Goal: Task Accomplishment & Management: Use online tool/utility

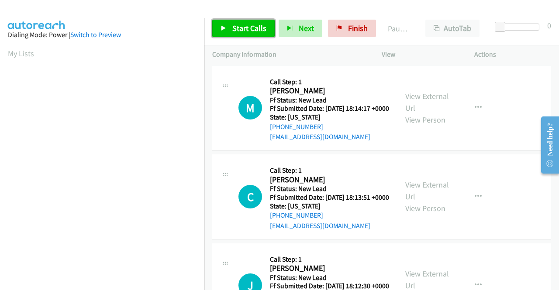
click at [251, 27] on span "Start Calls" at bounding box center [249, 28] width 34 height 10
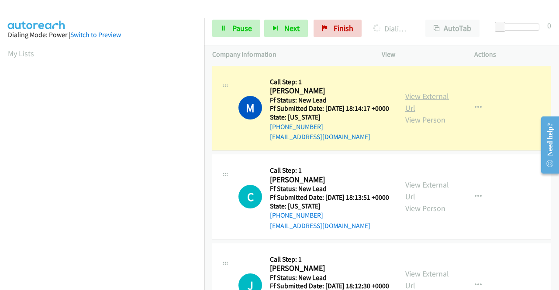
click at [430, 100] on link "View External Url" at bounding box center [427, 102] width 44 height 22
click at [0, 96] on aside "Dialing Mode: Power | Switch to Preview My Lists" at bounding box center [102, 66] width 204 height 483
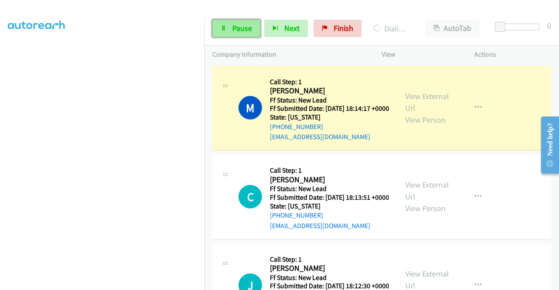
click at [245, 26] on span "Pause" at bounding box center [242, 28] width 20 height 10
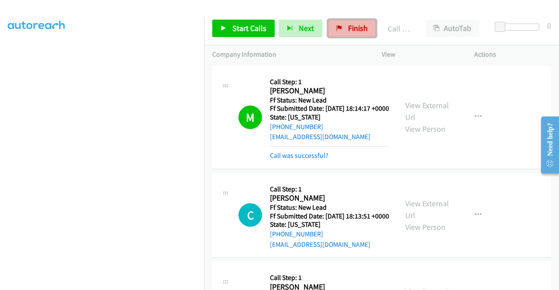
click at [348, 25] on span "Finish" at bounding box center [358, 28] width 20 height 10
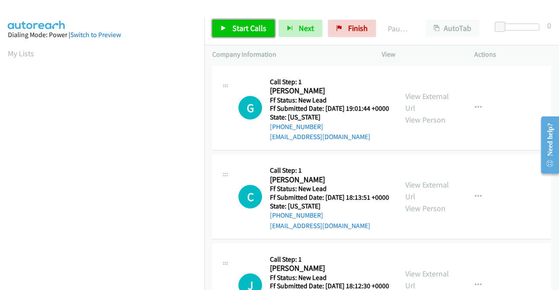
click at [231, 25] on link "Start Calls" at bounding box center [243, 28] width 62 height 17
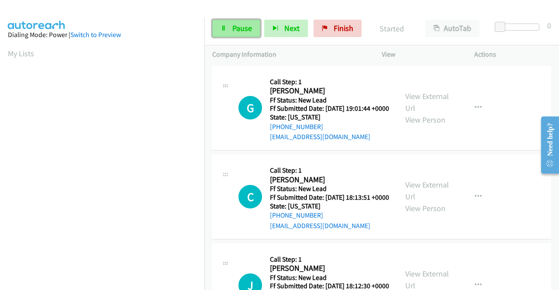
click at [230, 27] on link "Pause" at bounding box center [236, 28] width 48 height 17
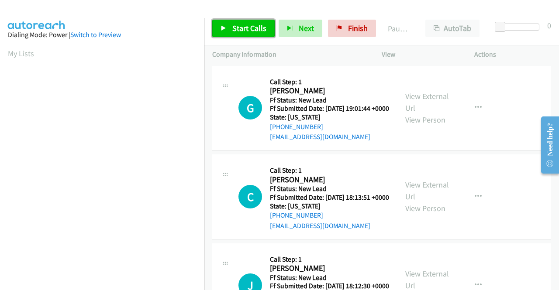
click at [230, 27] on link "Start Calls" at bounding box center [243, 28] width 62 height 17
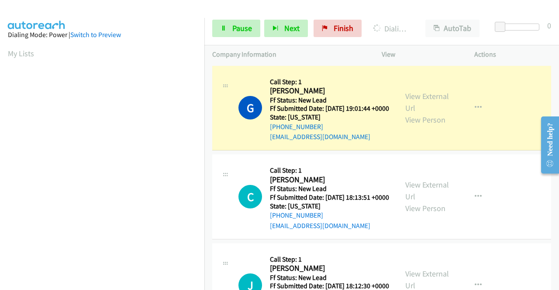
scroll to position [199, 0]
click at [3, 121] on aside "Dialing Mode: Power | Switch to Preview My Lists" at bounding box center [102, 66] width 204 height 483
drag, startPoint x: 410, startPoint y: 102, endPoint x: 377, endPoint y: 76, distance: 42.5
click at [377, 76] on div "Callback Scheduled Call Step: 1 Gabi Ramirez America/Chicago Ff Status: New Lea…" at bounding box center [329, 108] width 119 height 69
click at [429, 97] on link "View External Url" at bounding box center [427, 102] width 44 height 22
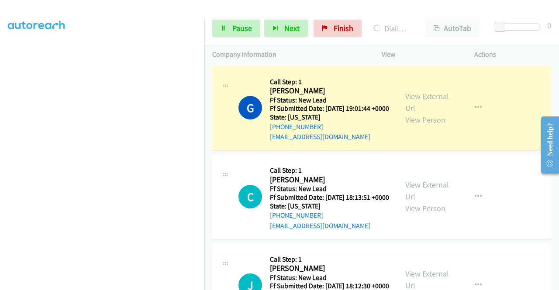
click at [0, 241] on aside "Dialing Mode: Power | Switch to Preview My Lists" at bounding box center [102, 66] width 204 height 483
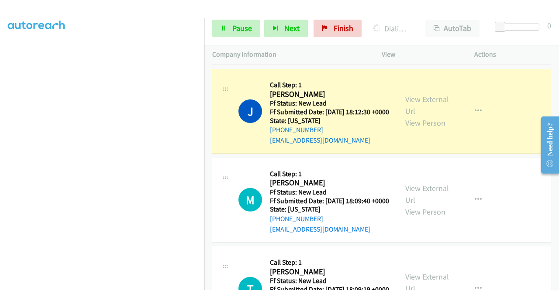
scroll to position [221, 0]
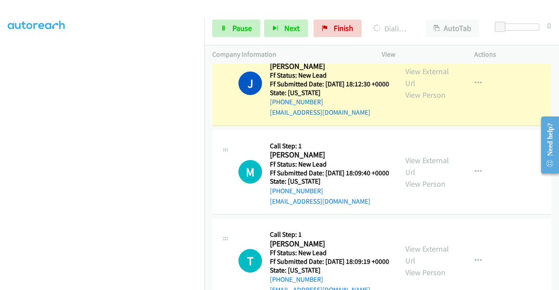
drag, startPoint x: 557, startPoint y: 87, endPoint x: 14, endPoint y: 48, distance: 544.9
click at [419, 88] on link "View External Url" at bounding box center [427, 77] width 44 height 22
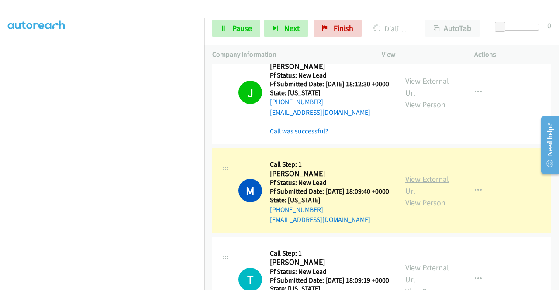
click at [416, 196] on link "View External Url" at bounding box center [427, 185] width 44 height 22
click at [228, 28] on link "Pause" at bounding box center [236, 28] width 48 height 17
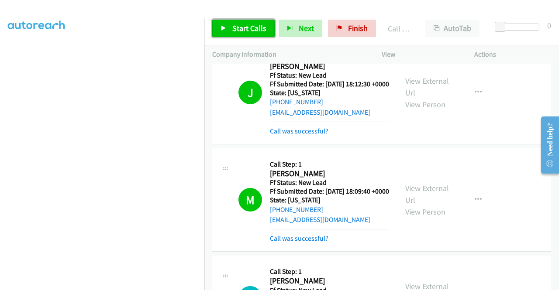
click at [246, 27] on span "Start Calls" at bounding box center [249, 28] width 34 height 10
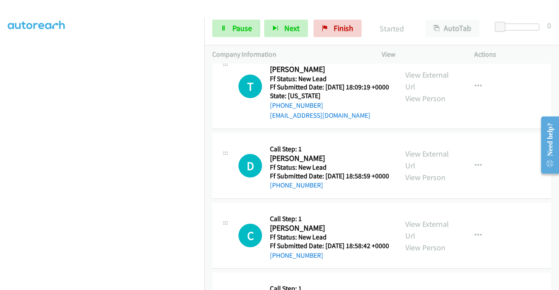
scroll to position [436, 0]
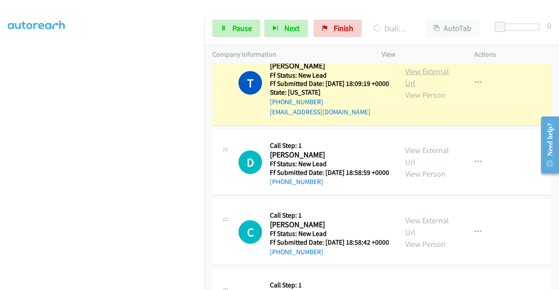
click at [436, 88] on link "View External Url" at bounding box center [427, 77] width 44 height 22
click at [0, 159] on aside "Dialing Mode: Power | Switch to Preview My Lists" at bounding box center [102, 66] width 204 height 483
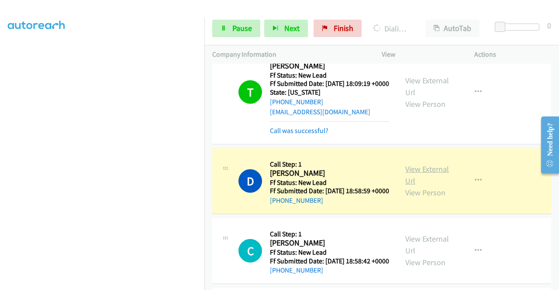
click at [419, 186] on link "View External Url" at bounding box center [427, 175] width 44 height 22
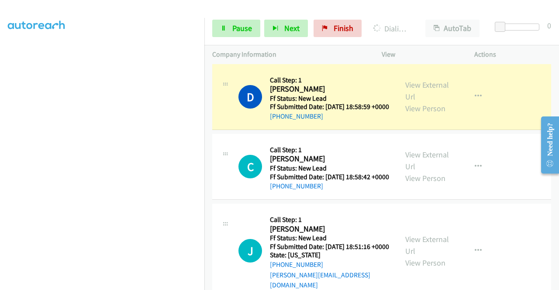
scroll to position [522, 0]
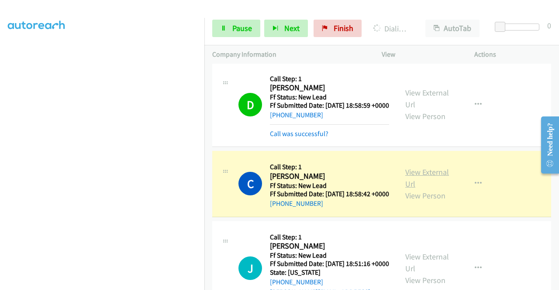
click at [405, 189] on link "View External Url" at bounding box center [427, 178] width 44 height 22
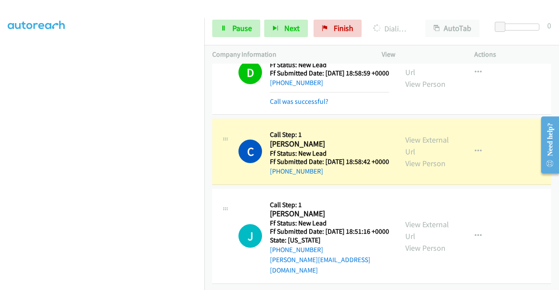
scroll to position [199, 0]
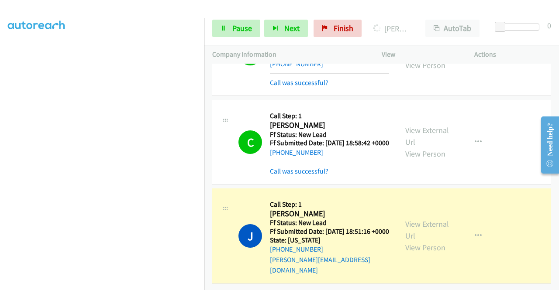
click at [436, 230] on div "View External Url View Person View External Url Email Schedule/Manage Callback …" at bounding box center [447, 235] width 100 height 79
click at [423, 236] on link "View External Url" at bounding box center [427, 230] width 44 height 22
click at [0, 144] on aside "Dialing Mode: Power | Switch to Preview My Lists" at bounding box center [102, 66] width 204 height 483
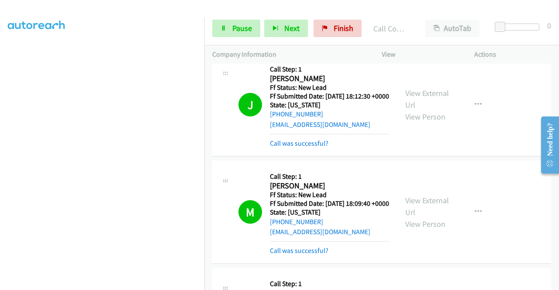
scroll to position [0, 0]
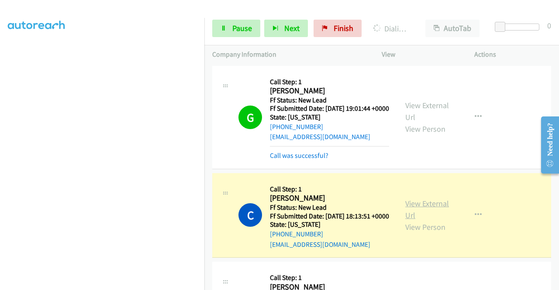
click at [430, 220] on link "View External Url" at bounding box center [427, 210] width 44 height 22
click at [0, 221] on aside "Dialing Mode: Power | Switch to Preview My Lists" at bounding box center [102, 66] width 204 height 483
click at [228, 27] on link "Pause" at bounding box center [236, 28] width 48 height 17
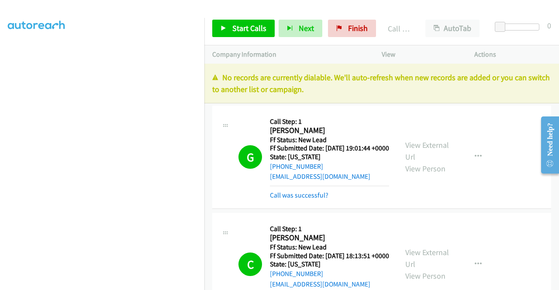
click at [466, 79] on p "No records are currently dialable. We'll auto-refresh when new records are adde…" at bounding box center [381, 84] width 339 height 24
click at [366, 29] on link "Finish" at bounding box center [352, 28] width 48 height 17
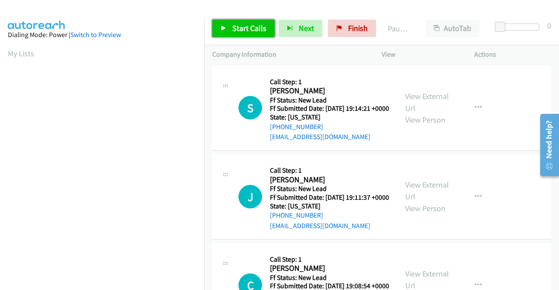
click at [252, 30] on span "Start Calls" at bounding box center [249, 28] width 34 height 10
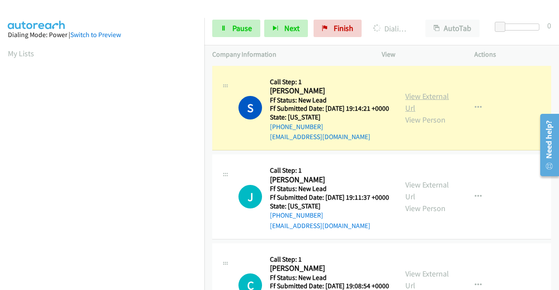
click at [438, 101] on link "View External Url" at bounding box center [427, 102] width 44 height 22
click at [3, 160] on aside "Dialing Mode: Power | Switch to Preview My Lists" at bounding box center [102, 66] width 204 height 483
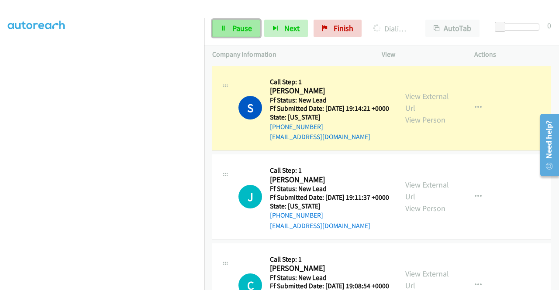
click at [239, 32] on span "Pause" at bounding box center [242, 28] width 20 height 10
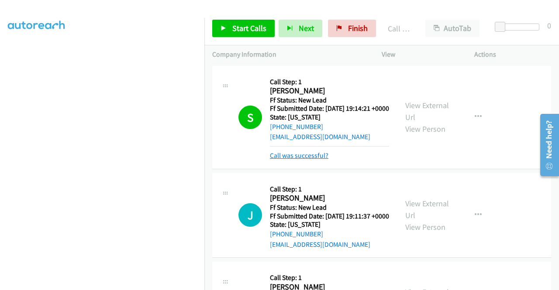
click at [311, 160] on link "Call was successful?" at bounding box center [299, 155] width 58 height 8
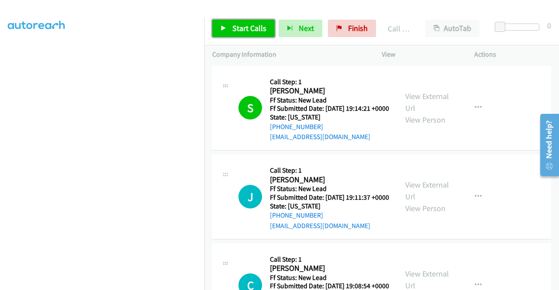
click at [235, 31] on span "Start Calls" at bounding box center [249, 28] width 34 height 10
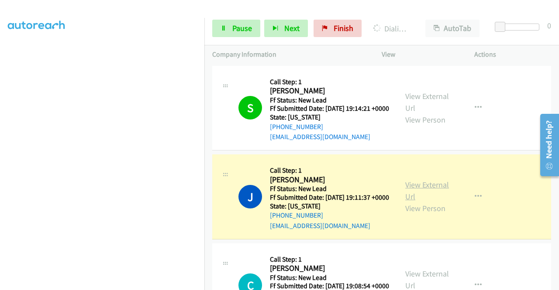
click at [427, 198] on link "View External Url" at bounding box center [427, 191] width 44 height 22
drag, startPoint x: 0, startPoint y: 183, endPoint x: 8, endPoint y: 185, distance: 8.5
click at [0, 183] on aside "Dialing Mode: Power | Switch to Preview My Lists" at bounding box center [102, 66] width 204 height 483
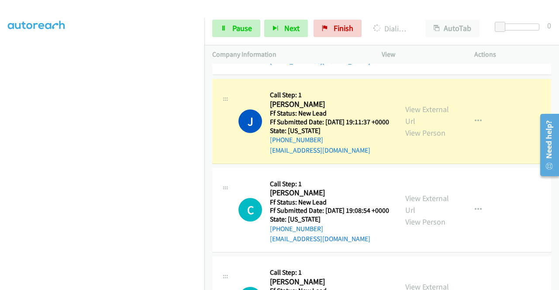
scroll to position [93, 0]
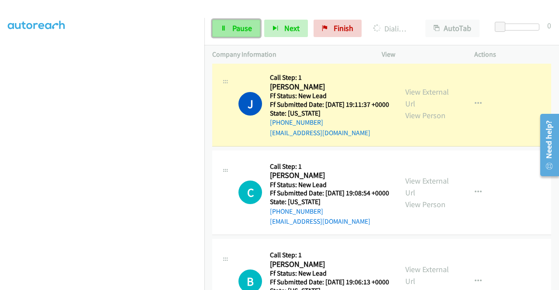
click at [240, 23] on link "Pause" at bounding box center [236, 28] width 48 height 17
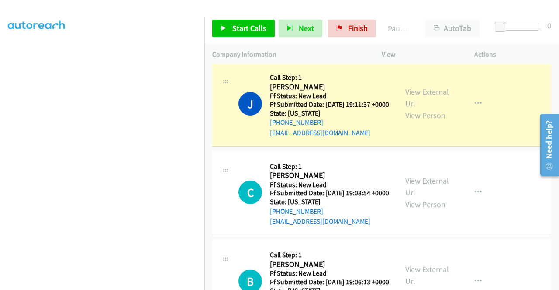
scroll to position [199, 0]
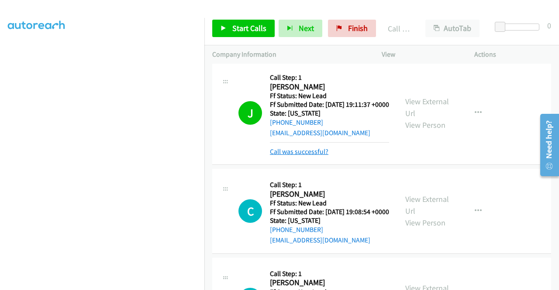
click at [296, 156] on link "Call was successful?" at bounding box center [299, 152] width 58 height 8
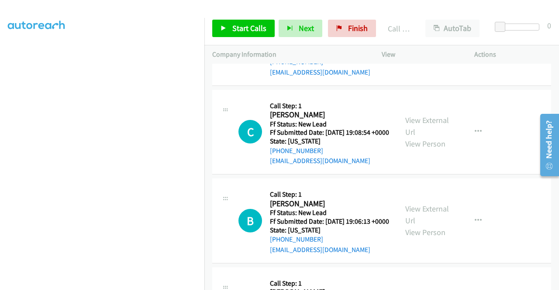
scroll to position [155, 0]
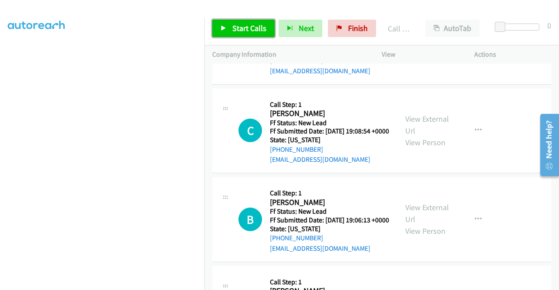
click at [228, 33] on link "Start Calls" at bounding box center [243, 28] width 62 height 17
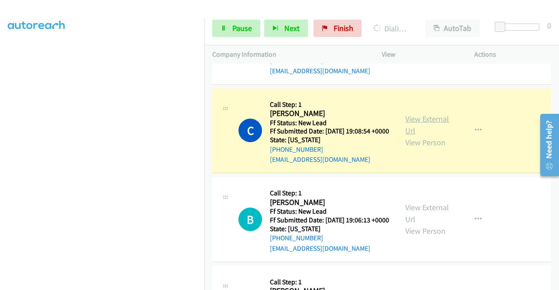
click at [421, 136] on link "View External Url" at bounding box center [427, 125] width 44 height 22
click at [0, 177] on aside "Dialing Mode: Power | Switch to Preview My Lists" at bounding box center [102, 66] width 204 height 483
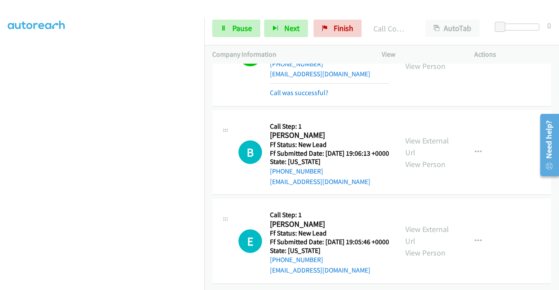
scroll to position [289, 0]
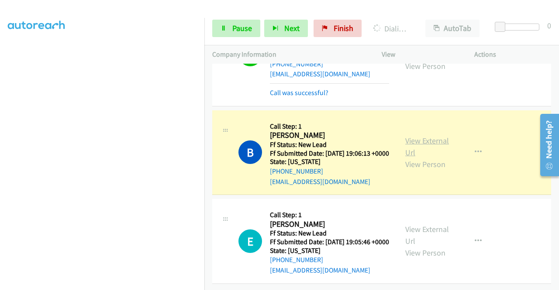
click at [411, 136] on link "View External Url" at bounding box center [427, 147] width 44 height 22
click at [0, 166] on aside "Dialing Mode: Power | Switch to Preview My Lists" at bounding box center [102, 66] width 204 height 483
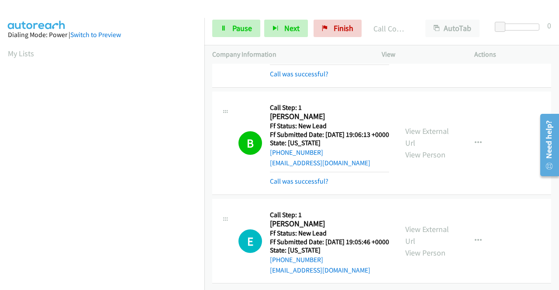
click at [348, 148] on h5 "State: Colorado" at bounding box center [329, 143] width 119 height 9
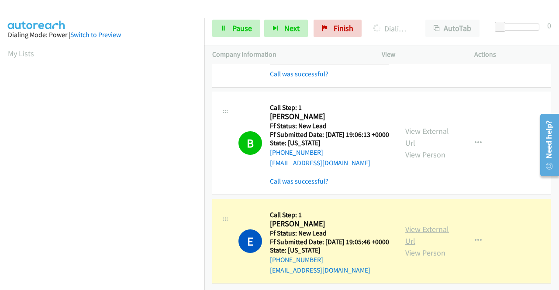
click at [413, 224] on link "View External Url" at bounding box center [427, 235] width 44 height 22
click at [0, 153] on aside "Dialing Mode: Power | Switch to Preview My Lists" at bounding box center [102, 66] width 204 height 483
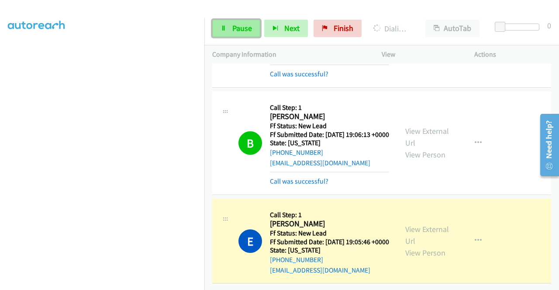
click at [232, 33] on span "Pause" at bounding box center [242, 28] width 20 height 10
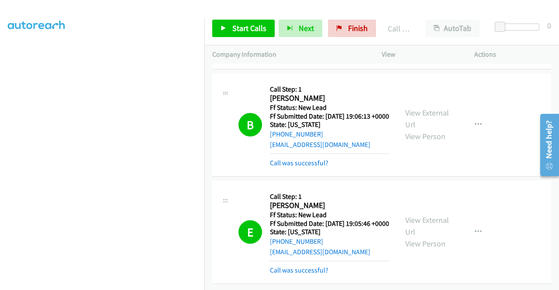
scroll to position [0, 0]
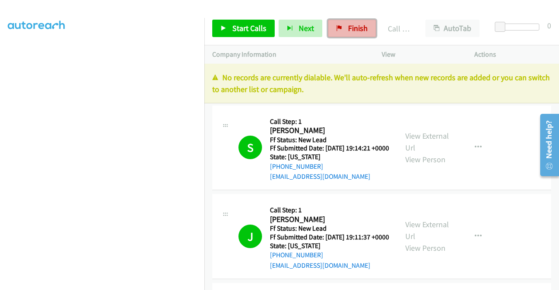
click at [340, 26] on link "Finish" at bounding box center [352, 28] width 48 height 17
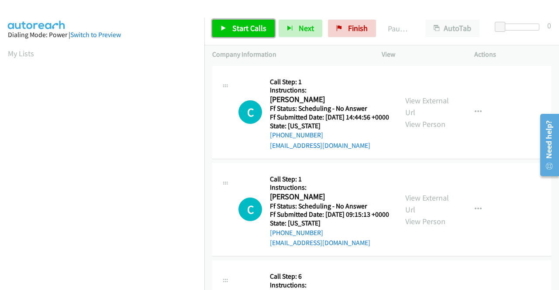
click at [252, 31] on span "Start Calls" at bounding box center [249, 28] width 34 height 10
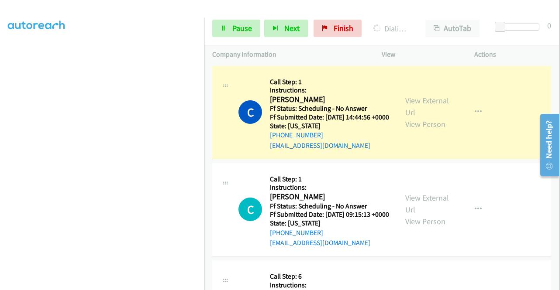
scroll to position [199, 0]
click at [413, 100] on link "View External Url" at bounding box center [427, 107] width 44 height 22
click at [0, 186] on aside "Dialing Mode: Power | Switch to Preview My Lists" at bounding box center [102, 66] width 204 height 483
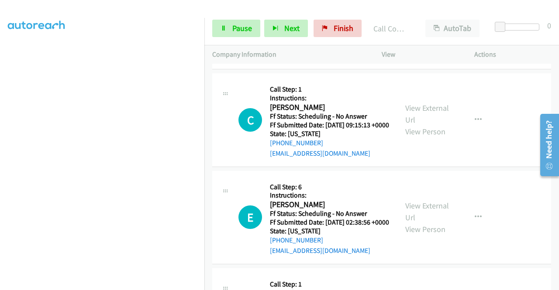
scroll to position [128, 0]
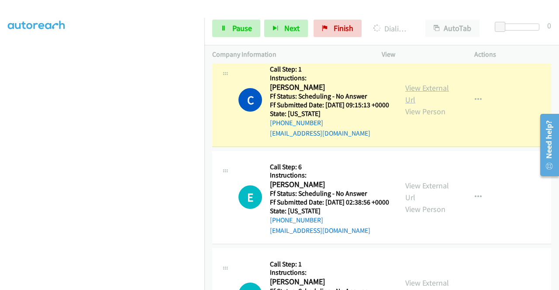
click at [413, 96] on link "View External Url" at bounding box center [427, 94] width 44 height 22
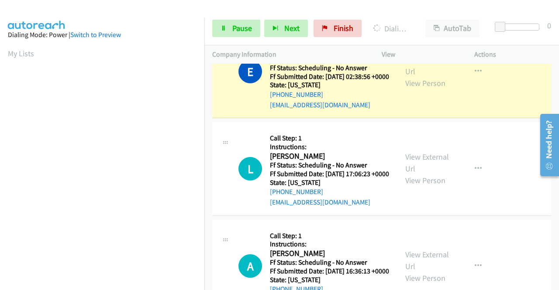
drag, startPoint x: 558, startPoint y: 95, endPoint x: 24, endPoint y: 5, distance: 541.0
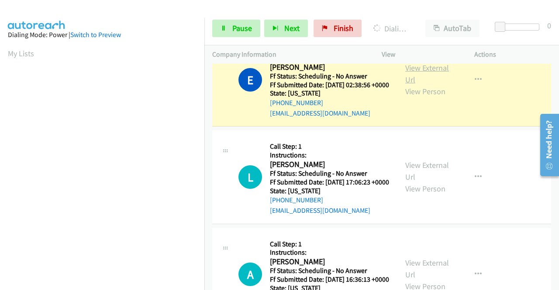
click at [408, 85] on link "View External Url" at bounding box center [427, 74] width 44 height 22
click at [234, 28] on span "Pause" at bounding box center [242, 28] width 20 height 10
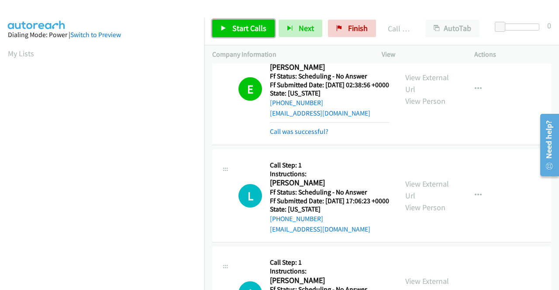
click at [245, 27] on span "Start Calls" at bounding box center [249, 28] width 34 height 10
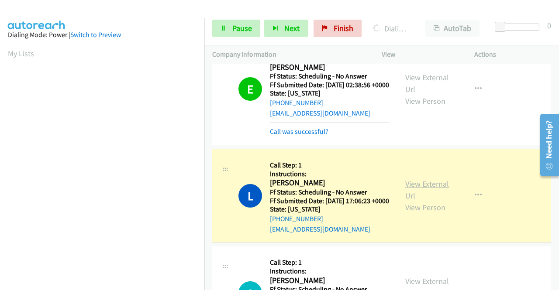
click at [423, 201] on link "View External Url" at bounding box center [427, 190] width 44 height 22
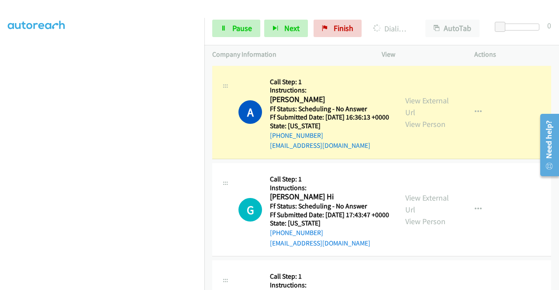
scroll to position [447, 0]
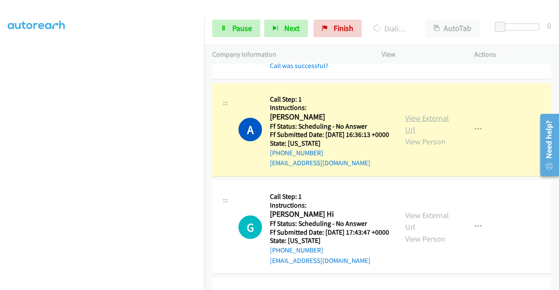
click at [406, 135] on link "View External Url" at bounding box center [427, 124] width 44 height 22
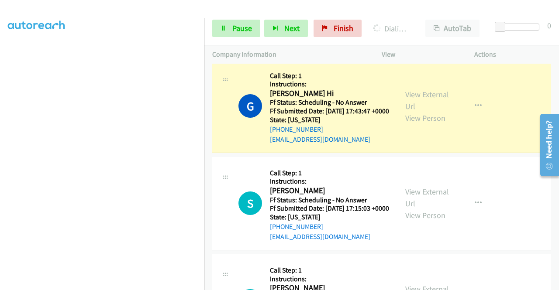
scroll to position [627, 0]
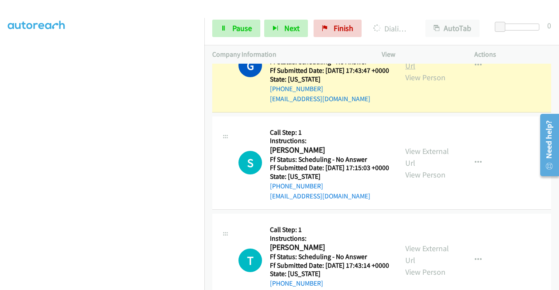
click at [416, 71] on link "View External Url" at bounding box center [427, 60] width 44 height 22
drag, startPoint x: 0, startPoint y: 162, endPoint x: 10, endPoint y: 165, distance: 11.0
click at [0, 162] on aside "Dialing Mode: Power | Switch to Preview My Lists" at bounding box center [102, 66] width 204 height 483
click at [224, 27] on icon at bounding box center [223, 29] width 6 height 6
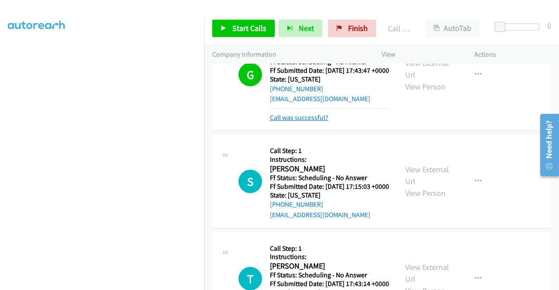
click at [316, 122] on link "Call was successful?" at bounding box center [299, 117] width 58 height 8
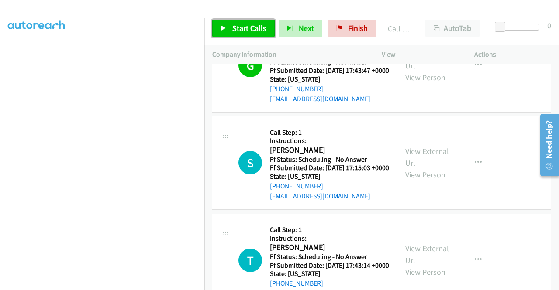
click at [253, 31] on span "Start Calls" at bounding box center [249, 28] width 34 height 10
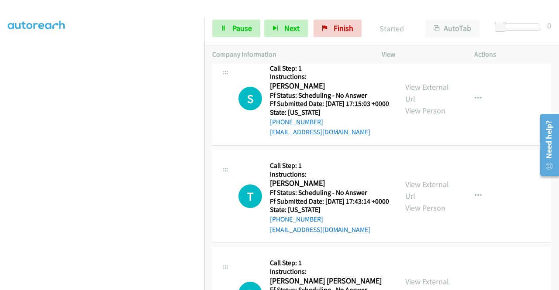
scroll to position [708, 0]
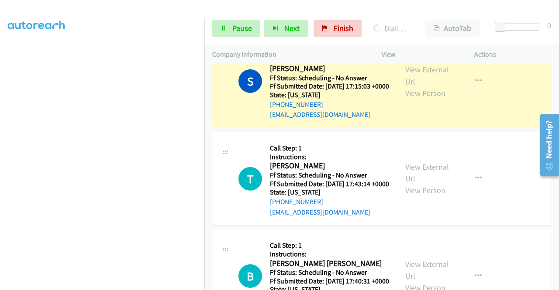
click at [426, 86] on link "View External Url" at bounding box center [427, 76] width 44 height 22
click at [0, 189] on aside "Dialing Mode: Power | Switch to Preview My Lists" at bounding box center [102, 66] width 204 height 483
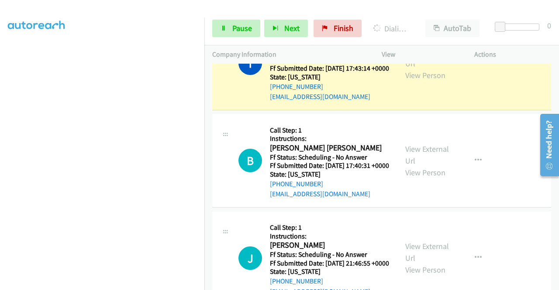
scroll to position [848, 0]
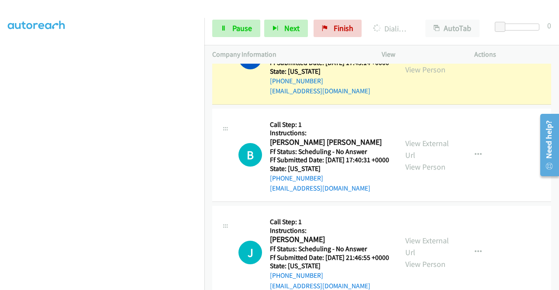
click at [405, 76] on div "View External Url View Person" at bounding box center [427, 57] width 45 height 35
click at [424, 63] on link "View External Url" at bounding box center [427, 52] width 44 height 22
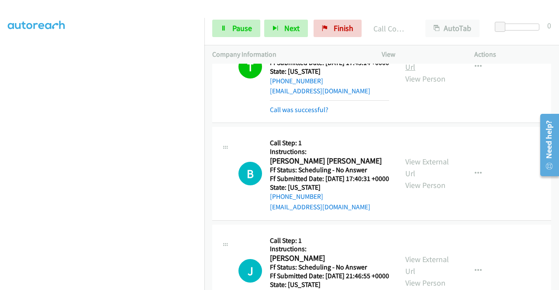
click at [420, 72] on link "View External Url" at bounding box center [427, 61] width 44 height 22
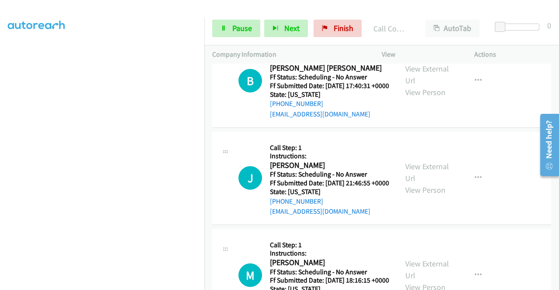
scroll to position [982, 0]
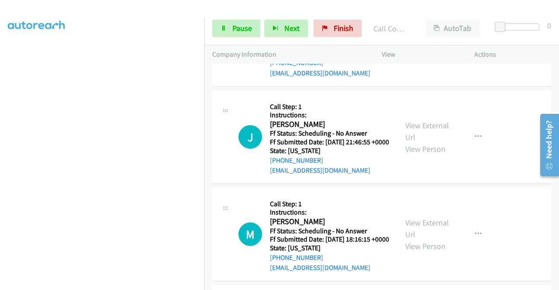
click at [425, 45] on link "View External Url" at bounding box center [427, 34] width 44 height 22
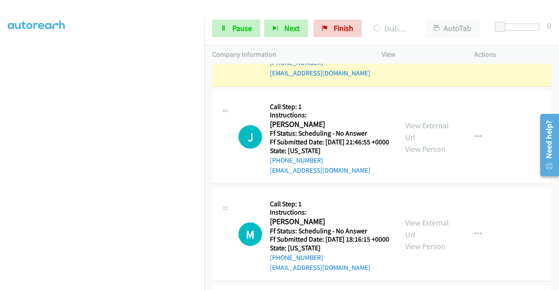
scroll to position [0, 0]
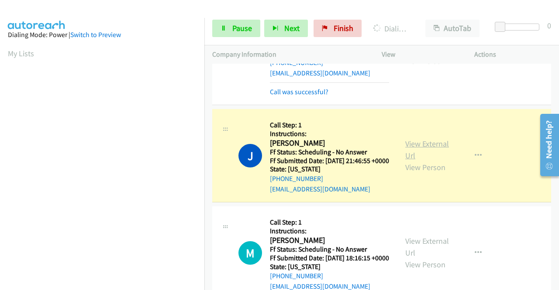
click at [415, 161] on link "View External Url" at bounding box center [427, 150] width 44 height 22
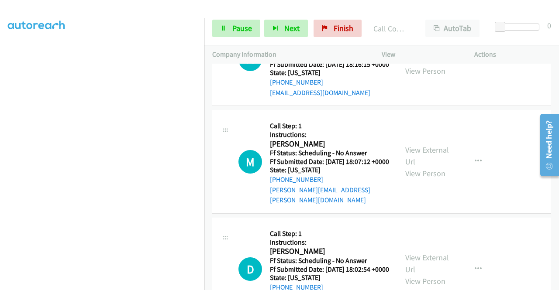
scroll to position [1203, 0]
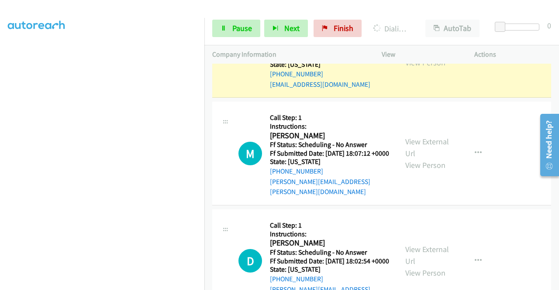
click at [422, 56] on link "View External Url" at bounding box center [427, 45] width 44 height 22
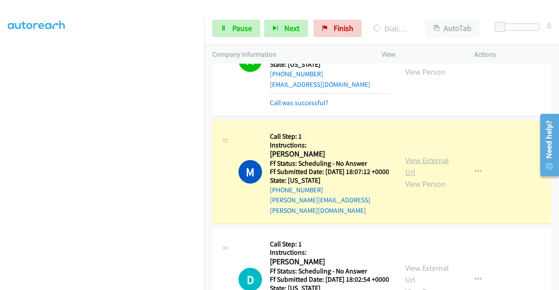
click at [416, 177] on link "View External Url" at bounding box center [427, 166] width 44 height 22
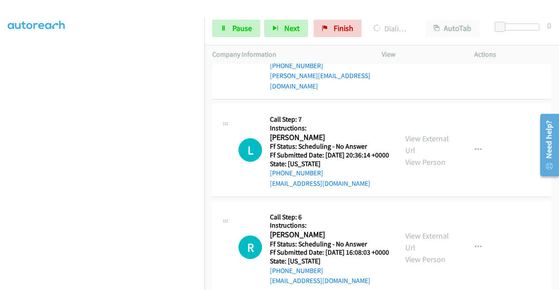
scroll to position [1436, 0]
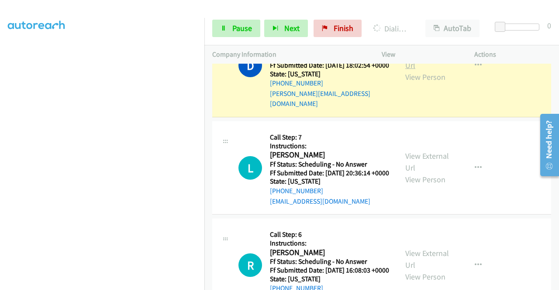
click at [423, 70] on link "View External Url" at bounding box center [427, 59] width 44 height 22
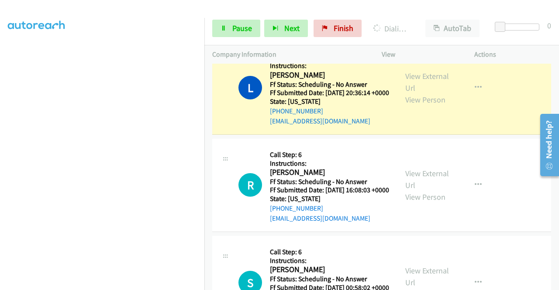
scroll to position [1570, 0]
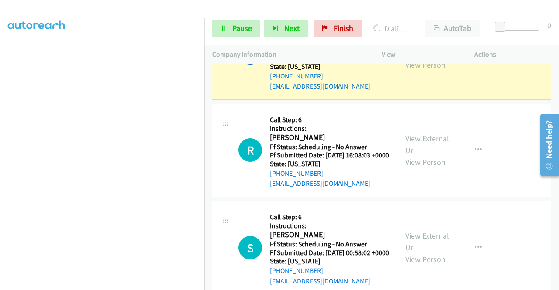
click at [408, 58] on link "View External Url" at bounding box center [427, 47] width 44 height 22
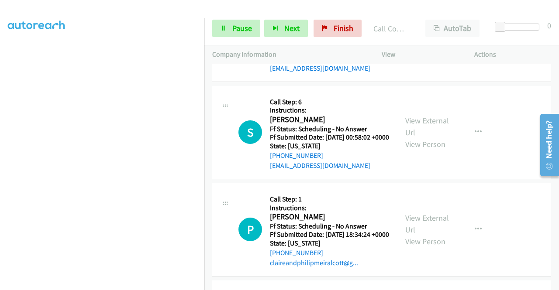
scroll to position [1721, 0]
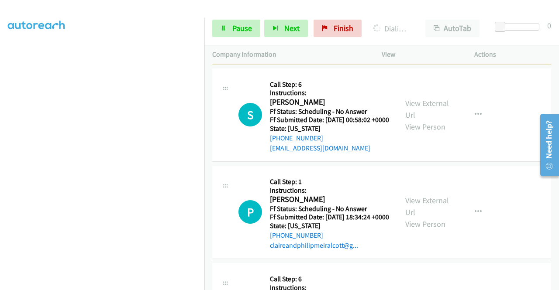
click at [423, 23] on link "View External Url" at bounding box center [427, 12] width 44 height 22
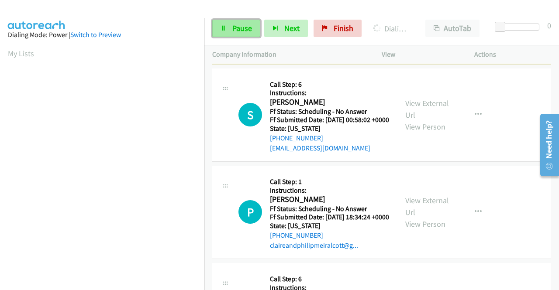
click at [234, 32] on span "Pause" at bounding box center [242, 28] width 20 height 10
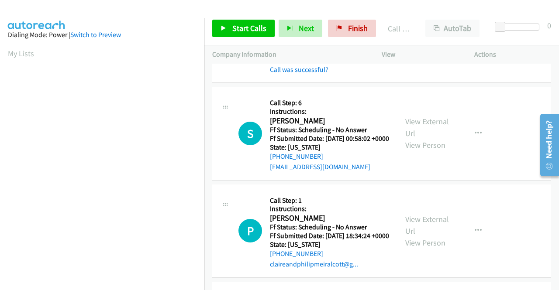
click at [251, 16] on div "Start Calls Pause Next Finish Call Completed AutoTab AutoTab 0" at bounding box center [381, 29] width 354 height 34
click at [245, 28] on span "Start Calls" at bounding box center [249, 28] width 34 height 10
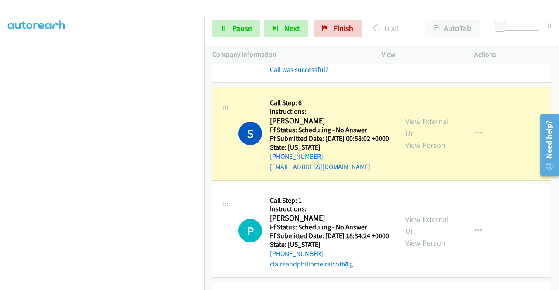
scroll to position [199, 0]
drag, startPoint x: 0, startPoint y: 114, endPoint x: 10, endPoint y: 131, distance: 19.2
click at [0, 114] on aside "Dialing Mode: Power | Switch to Preview My Lists" at bounding box center [102, 66] width 204 height 483
click at [422, 138] on link "View External Url" at bounding box center [427, 128] width 44 height 22
drag, startPoint x: 500, startPoint y: 93, endPoint x: 541, endPoint y: 289, distance: 199.4
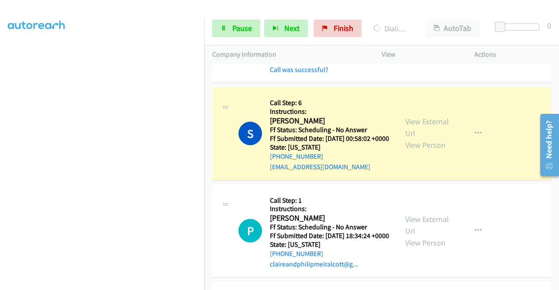
click at [508, 83] on div "R Callback Scheduled Call Step: 6 Instructions: Ray Hammonds America/New_York F…" at bounding box center [381, 27] width 339 height 112
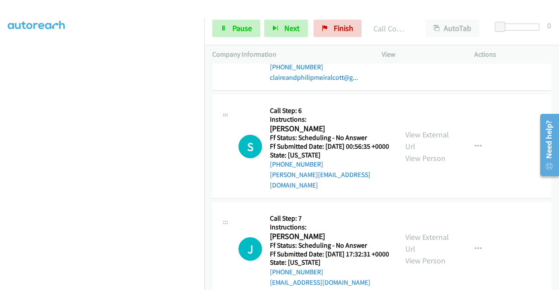
scroll to position [1937, 0]
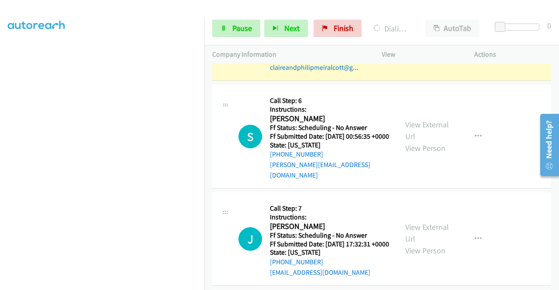
click at [420, 39] on link "View External Url" at bounding box center [427, 28] width 44 height 22
click at [0, 173] on aside "Dialing Mode: Power | Switch to Preview My Lists" at bounding box center [102, 66] width 204 height 483
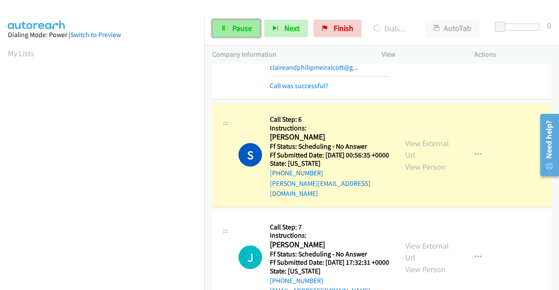
click at [243, 21] on link "Pause" at bounding box center [236, 28] width 48 height 17
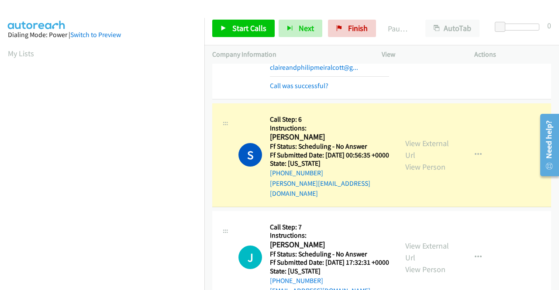
click at [0, 127] on aside "Dialing Mode: Power | Switch to Preview My Lists" at bounding box center [102, 259] width 204 height 483
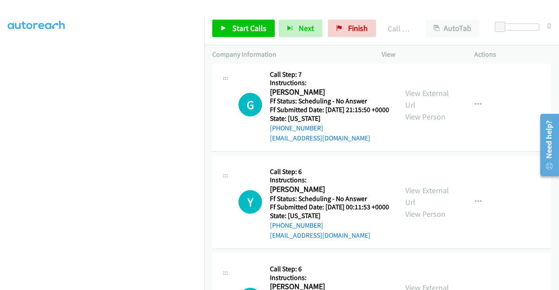
scroll to position [2210, 0]
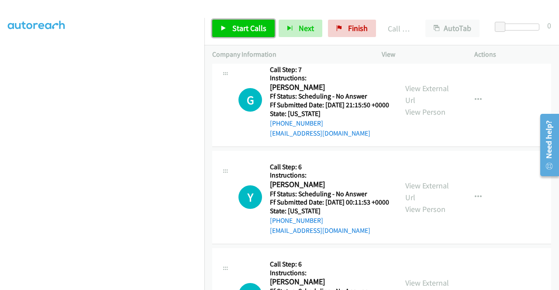
click at [246, 29] on span "Start Calls" at bounding box center [249, 28] width 34 height 10
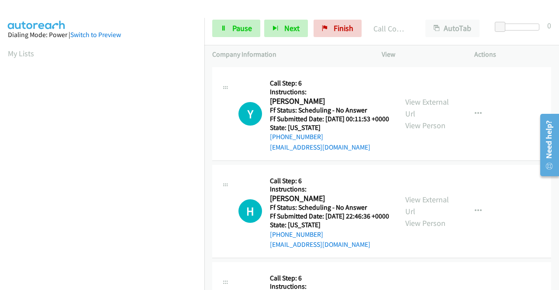
scroll to position [2338, 0]
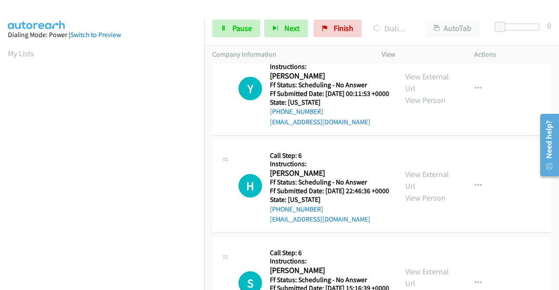
click at [0, 153] on aside "Dialing Mode: Power | Switch to Preview My Lists" at bounding box center [102, 66] width 204 height 483
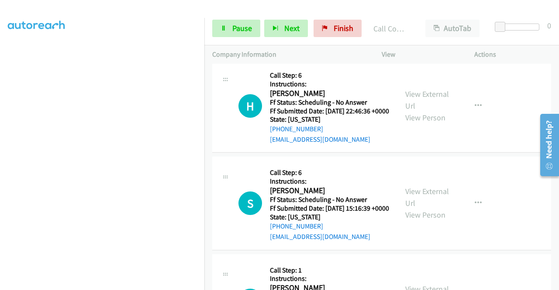
scroll to position [2460, 0]
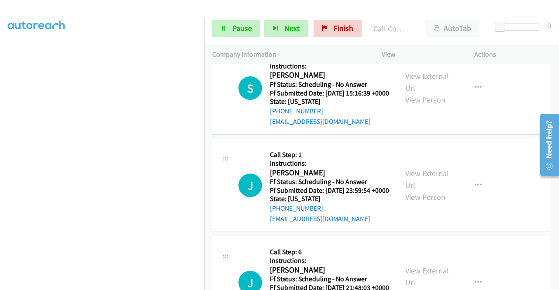
scroll to position [2588, 0]
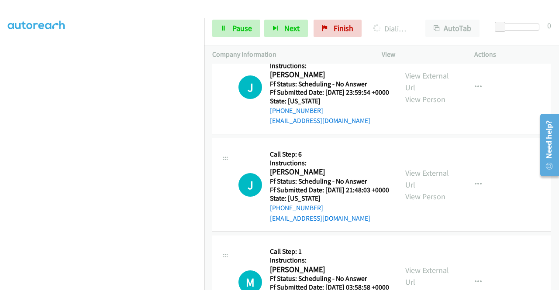
scroll to position [2710, 0]
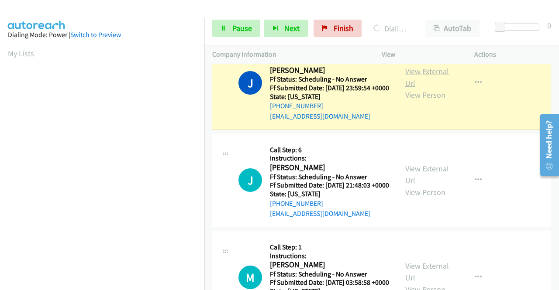
click at [411, 88] on link "View External Url" at bounding box center [427, 77] width 44 height 22
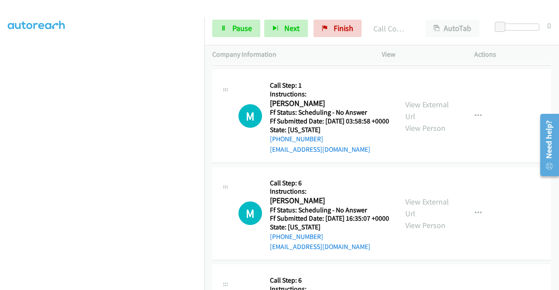
scroll to position [2937, 0]
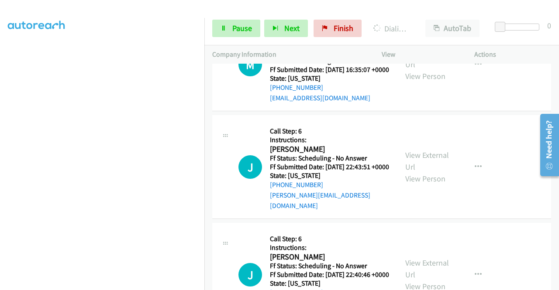
scroll to position [3065, 0]
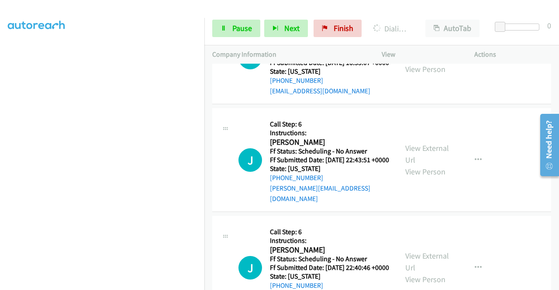
click at [239, 39] on div "Start Calls Pause Next Finish Dialing Marnie Munn AutoTab AutoTab 0" at bounding box center [381, 29] width 354 height 34
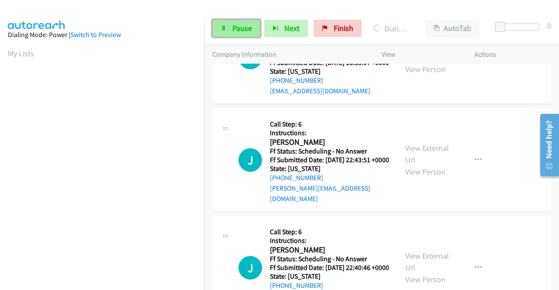
click at [237, 27] on span "Pause" at bounding box center [242, 28] width 20 height 10
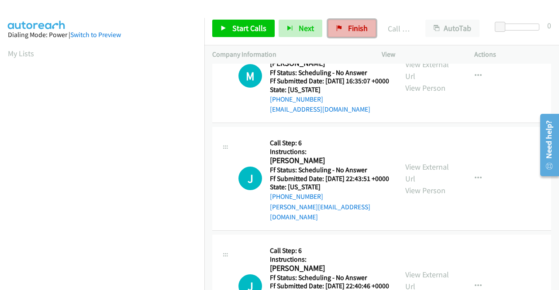
click at [354, 28] on span "Finish" at bounding box center [358, 28] width 20 height 10
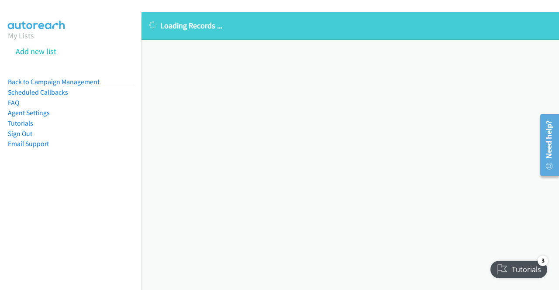
click at [223, 105] on div "Loading Records ... Sorry, something went wrong please try again." at bounding box center [349, 151] width 417 height 278
click at [86, 81] on link "Back to Campaign Management" at bounding box center [54, 82] width 92 height 8
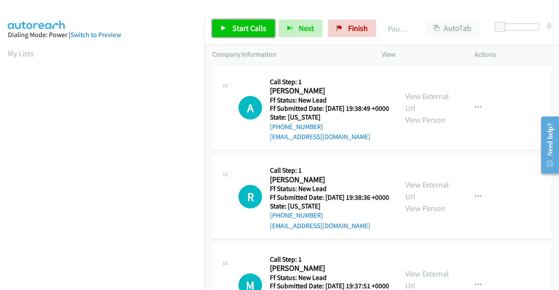
click at [246, 36] on link "Start Calls" at bounding box center [243, 28] width 62 height 17
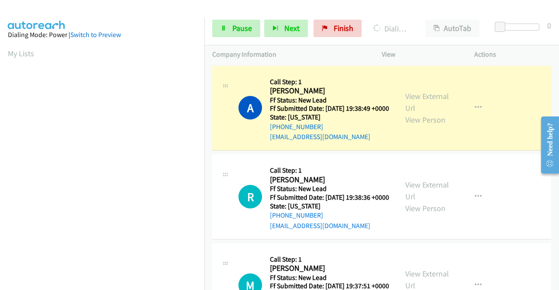
click at [0, 171] on aside "Dialing Mode: Power | Switch to Preview My Lists" at bounding box center [102, 259] width 204 height 483
click at [424, 105] on div "View External Url View Person" at bounding box center [427, 107] width 45 height 35
click at [407, 102] on link "View External Url" at bounding box center [427, 102] width 44 height 22
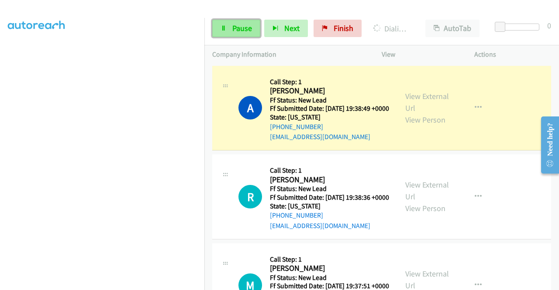
click at [226, 29] on icon at bounding box center [223, 29] width 6 height 6
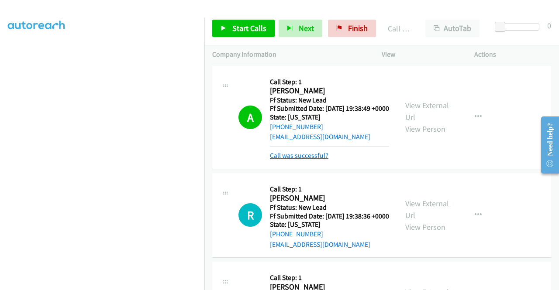
click at [309, 160] on link "Call was successful?" at bounding box center [299, 155] width 58 height 8
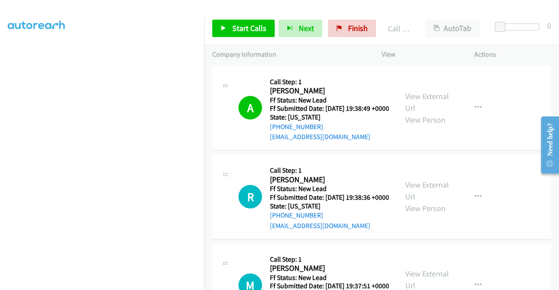
click at [475, 121] on div "View External Url View Person View External Url Email Schedule/Manage Callback …" at bounding box center [447, 108] width 100 height 69
click at [474, 111] on icon "button" at bounding box center [477, 107] width 7 height 7
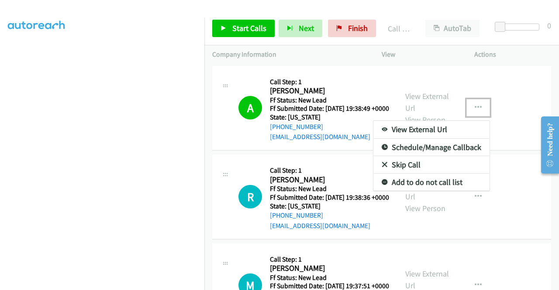
click at [413, 190] on link "Add to do not call list" at bounding box center [431, 182] width 116 height 17
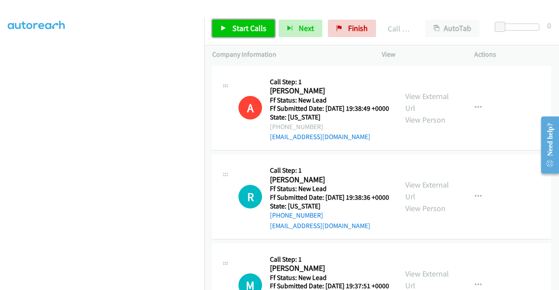
click at [248, 29] on span "Start Calls" at bounding box center [249, 28] width 34 height 10
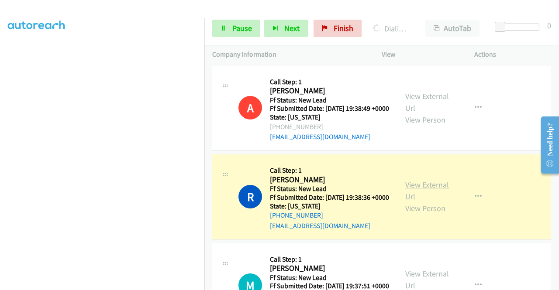
click at [416, 196] on link "View External Url" at bounding box center [427, 191] width 44 height 22
click at [0, 148] on aside "Dialing Mode: Power | Switch to Preview My Lists" at bounding box center [102, 66] width 204 height 483
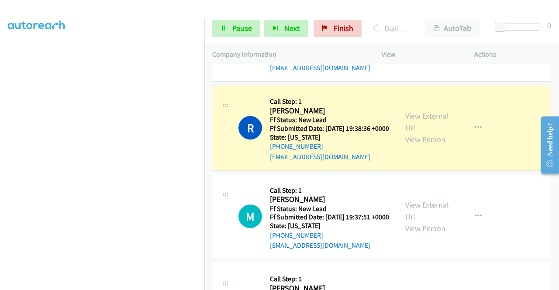
scroll to position [78, 0]
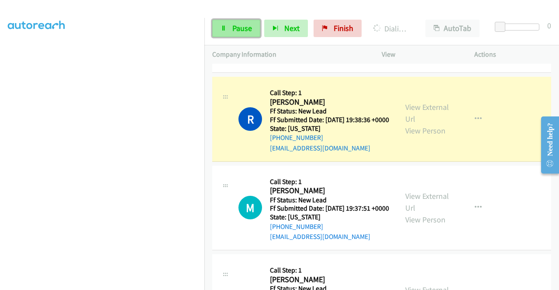
click at [227, 22] on link "Pause" at bounding box center [236, 28] width 48 height 17
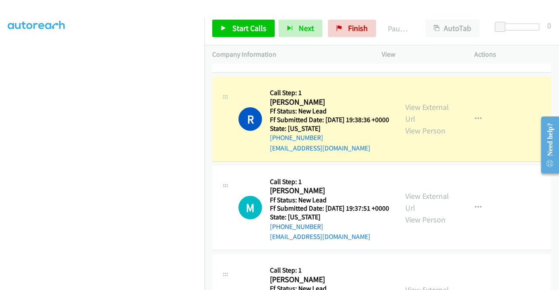
click at [0, 139] on aside "Dialing Mode: Power | Switch to Preview My Lists" at bounding box center [102, 66] width 204 height 483
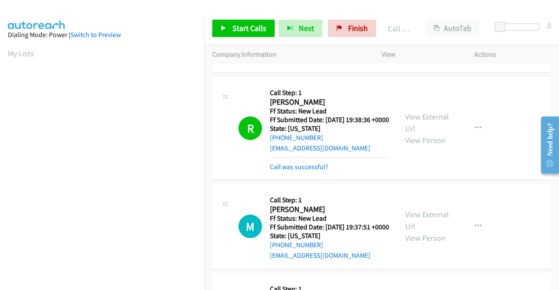
scroll to position [199, 0]
click at [306, 171] on link "Call was successful?" at bounding box center [299, 167] width 58 height 8
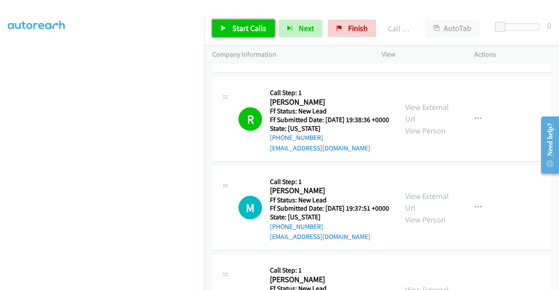
click at [244, 29] on span "Start Calls" at bounding box center [249, 28] width 34 height 10
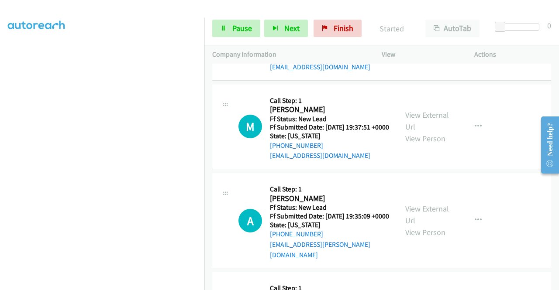
scroll to position [176, 0]
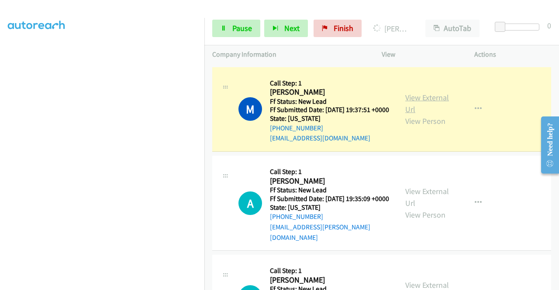
click at [427, 114] on link "View External Url" at bounding box center [427, 104] width 44 height 22
click at [0, 181] on aside "Dialing Mode: Power | Switch to Preview My Lists" at bounding box center [102, 66] width 204 height 483
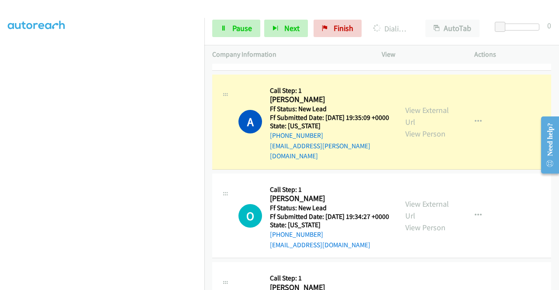
scroll to position [287, 0]
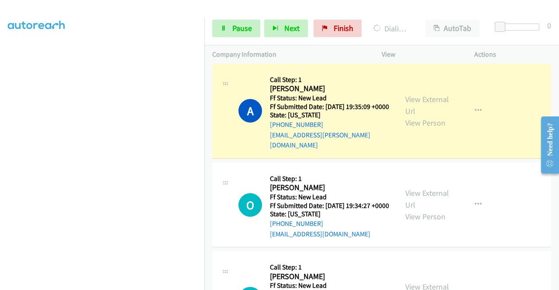
click at [426, 112] on div "View External Url View Person View External Url Email Schedule/Manage Callback …" at bounding box center [447, 111] width 100 height 79
click at [416, 116] on link "View External Url" at bounding box center [427, 105] width 44 height 22
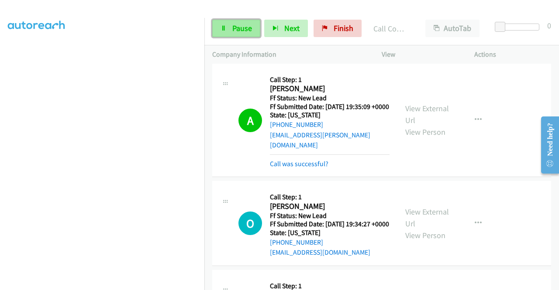
click at [248, 26] on span "Pause" at bounding box center [242, 28] width 20 height 10
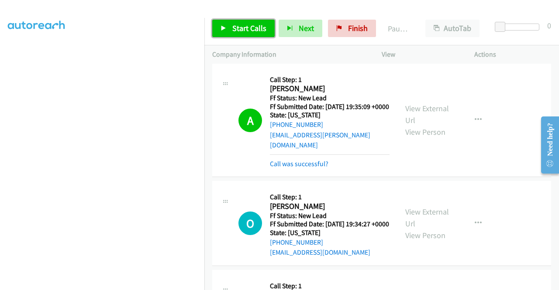
click at [248, 26] on span "Start Calls" at bounding box center [249, 28] width 34 height 10
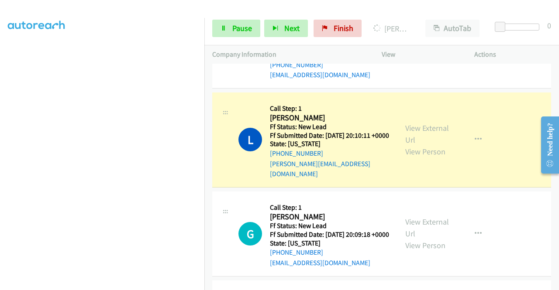
scroll to position [519, 0]
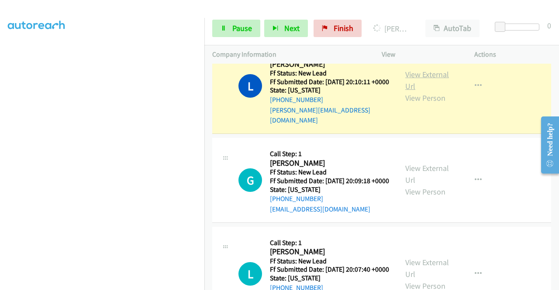
click at [419, 91] on link "View External Url" at bounding box center [427, 80] width 44 height 22
click at [237, 27] on span "Pause" at bounding box center [242, 28] width 20 height 10
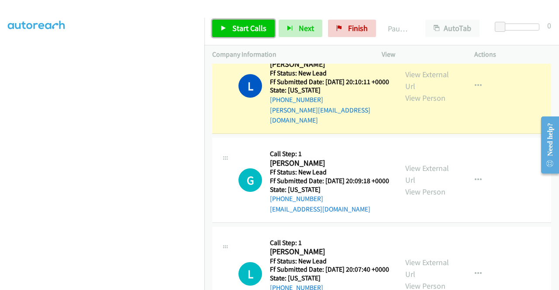
click at [235, 21] on link "Start Calls" at bounding box center [243, 28] width 62 height 17
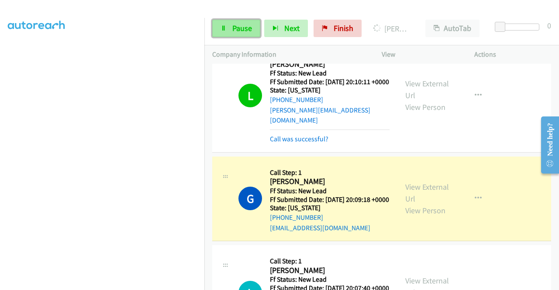
click at [237, 33] on span "Pause" at bounding box center [242, 28] width 20 height 10
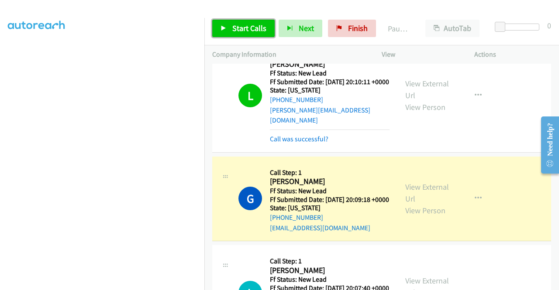
click at [237, 33] on span "Start Calls" at bounding box center [249, 28] width 34 height 10
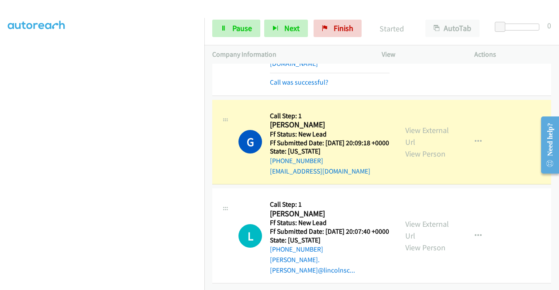
scroll to position [618, 0]
click at [426, 125] on link "View External Url" at bounding box center [427, 136] width 44 height 22
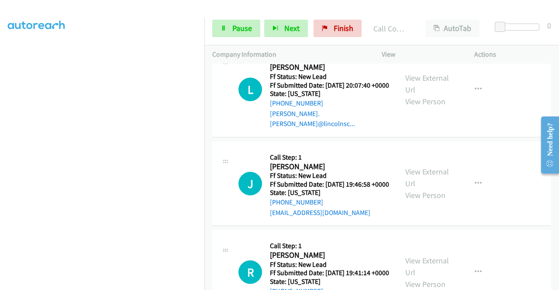
scroll to position [758, 0]
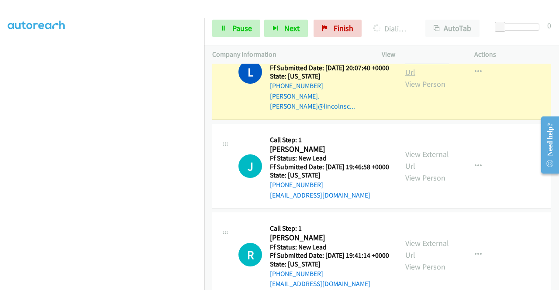
click at [420, 77] on link "View External Url" at bounding box center [427, 66] width 44 height 22
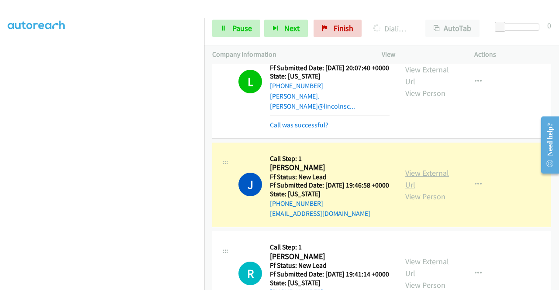
click at [411, 190] on link "View External Url" at bounding box center [427, 179] width 44 height 22
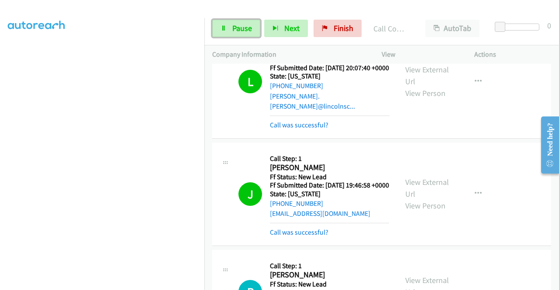
drag, startPoint x: 237, startPoint y: 33, endPoint x: 229, endPoint y: 8, distance: 25.7
click at [237, 33] on span "Pause" at bounding box center [242, 28] width 20 height 10
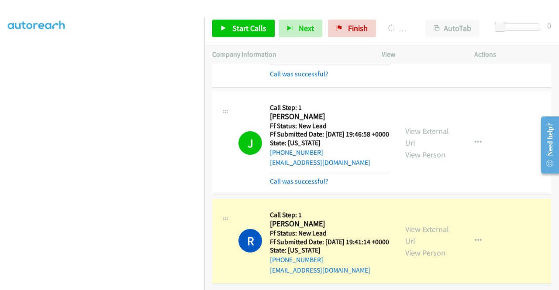
scroll to position [868, 0]
click at [417, 212] on div "View External Url View Person View External Url Email Schedule/Manage Callback …" at bounding box center [447, 241] width 100 height 69
click at [418, 224] on link "View External Url" at bounding box center [427, 235] width 44 height 22
click at [0, 167] on aside "Dialing Mode: Power | Switch to Preview My Lists" at bounding box center [102, 66] width 204 height 483
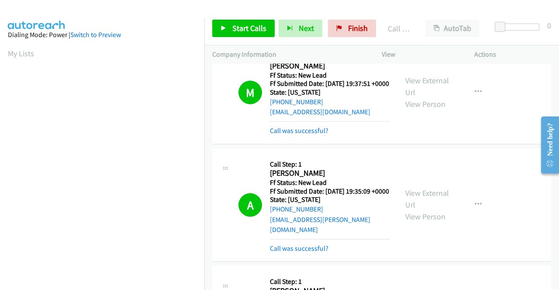
scroll to position [183, 0]
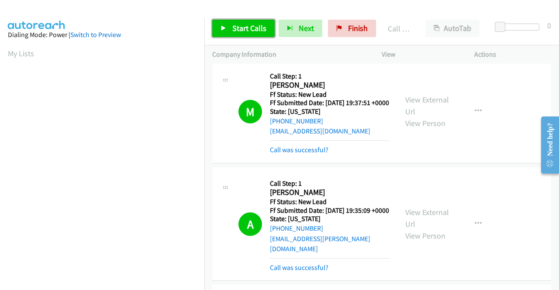
click at [258, 28] on span "Start Calls" at bounding box center [249, 28] width 34 height 10
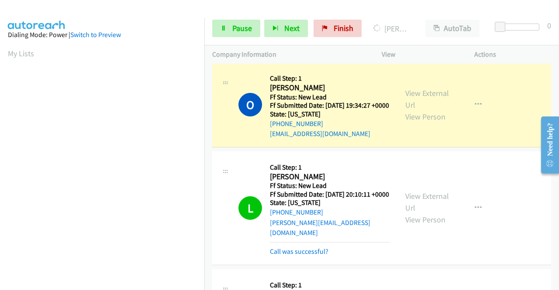
scroll to position [382, 0]
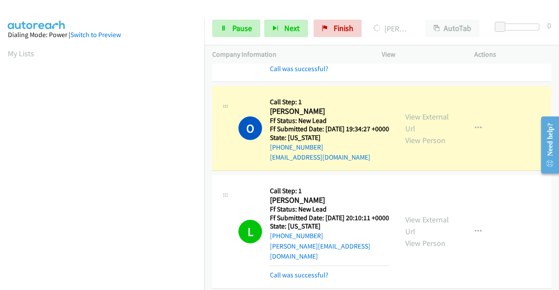
drag, startPoint x: 558, startPoint y: 93, endPoint x: 17, endPoint y: 53, distance: 542.7
click at [426, 134] on link "View External Url" at bounding box center [427, 123] width 44 height 22
click at [0, 188] on aside "Dialing Mode: Power | Switch to Preview My Lists" at bounding box center [102, 66] width 204 height 483
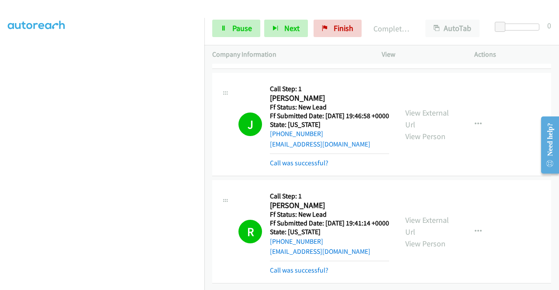
scroll to position [0, 0]
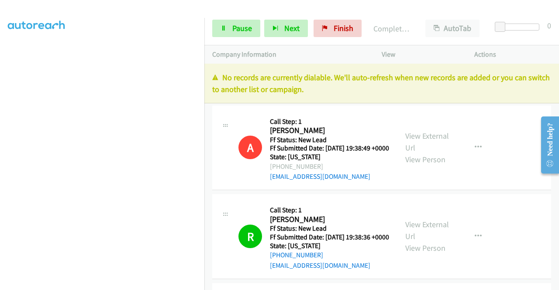
click at [448, 83] on p "No records are currently dialable. We'll auto-refresh when new records are adde…" at bounding box center [381, 84] width 339 height 24
click at [343, 28] on span "Finish" at bounding box center [343, 28] width 20 height 10
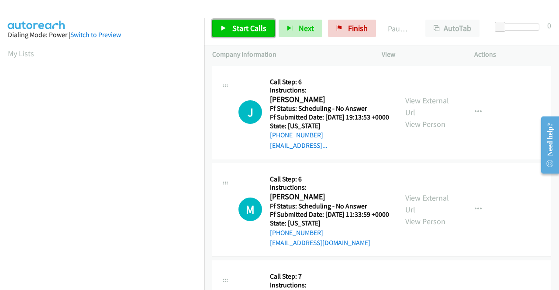
click at [260, 30] on span "Start Calls" at bounding box center [249, 28] width 34 height 10
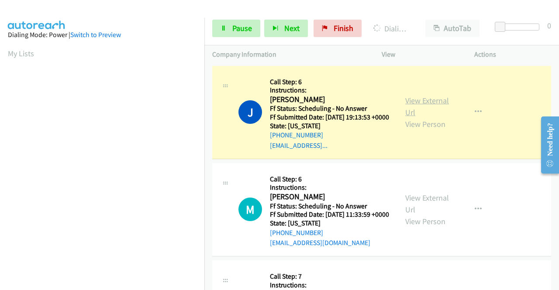
click at [418, 104] on link "View External Url" at bounding box center [427, 107] width 44 height 22
click at [0, 149] on aside "Dialing Mode: Power | Switch to Preview My Lists" at bounding box center [102, 259] width 204 height 483
click at [169, 283] on section at bounding box center [102, 83] width 189 height 418
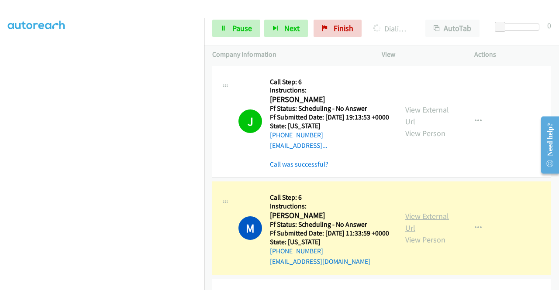
click at [432, 233] on link "View External Url" at bounding box center [427, 222] width 44 height 22
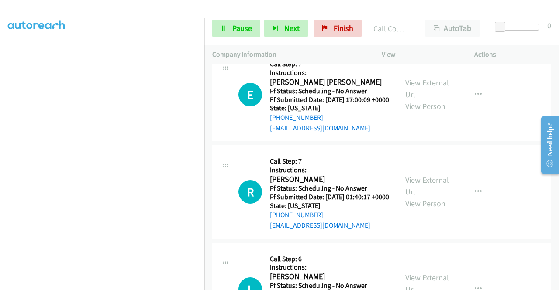
scroll to position [256, 0]
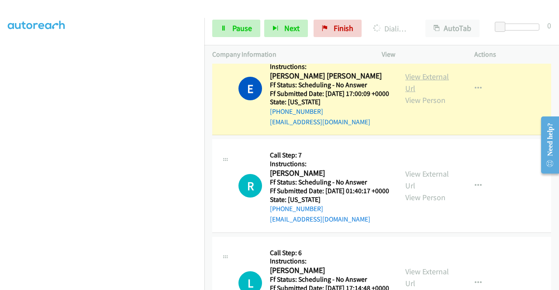
click at [411, 93] on link "View External Url" at bounding box center [427, 83] width 44 height 22
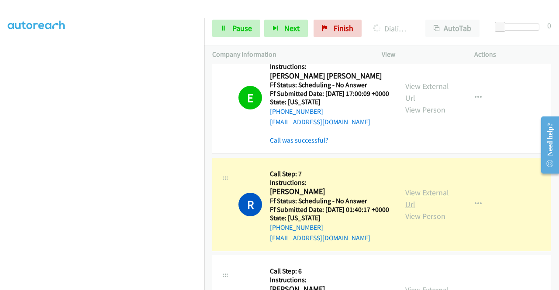
click at [409, 210] on link "View External Url" at bounding box center [427, 199] width 44 height 22
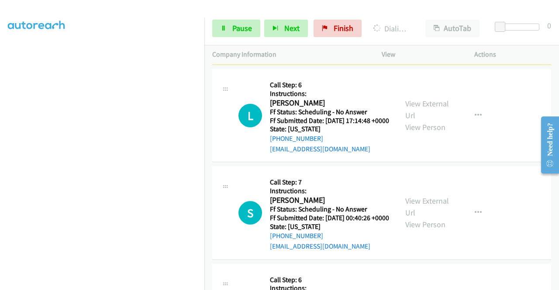
scroll to position [448, 0]
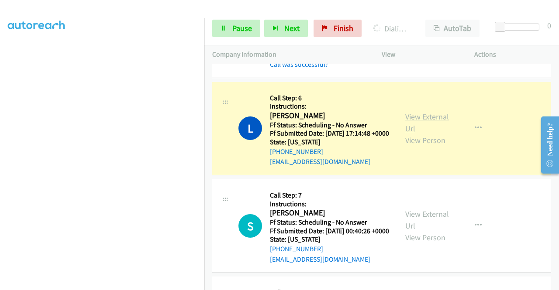
click at [430, 134] on link "View External Url" at bounding box center [427, 123] width 44 height 22
click at [236, 34] on link "Pause" at bounding box center [236, 28] width 48 height 17
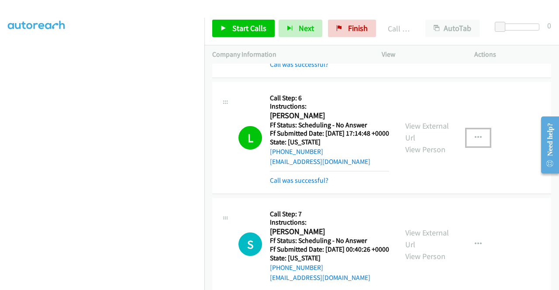
click at [469, 147] on button "button" at bounding box center [478, 137] width 24 height 17
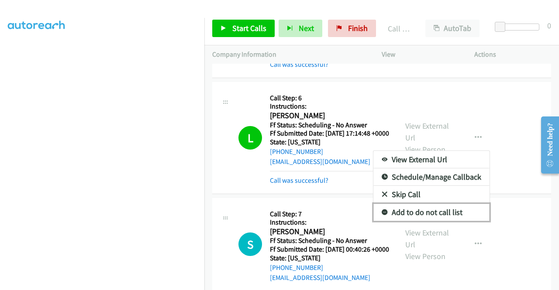
click at [429, 221] on link "Add to do not call list" at bounding box center [431, 212] width 116 height 17
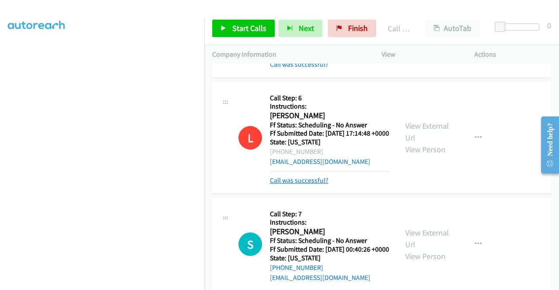
click at [303, 185] on link "Call was successful?" at bounding box center [299, 180] width 58 height 8
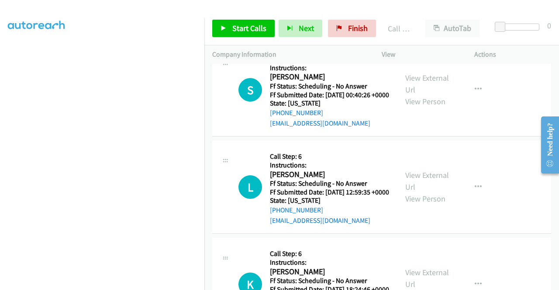
scroll to position [602, 0]
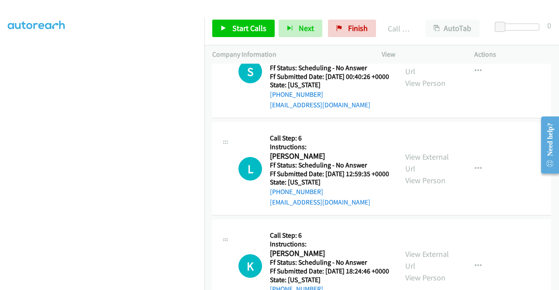
click at [232, 86] on div "S Callback Scheduled Call Step: 7 Instructions: [PERSON_NAME] America/New_York …" at bounding box center [304, 71] width 169 height 77
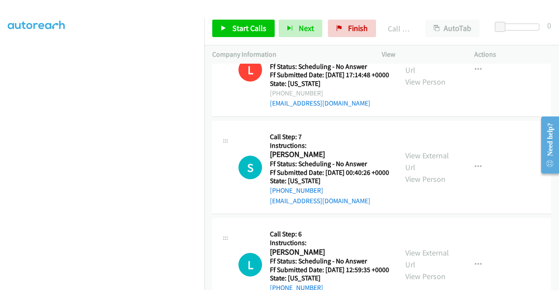
scroll to position [535, 0]
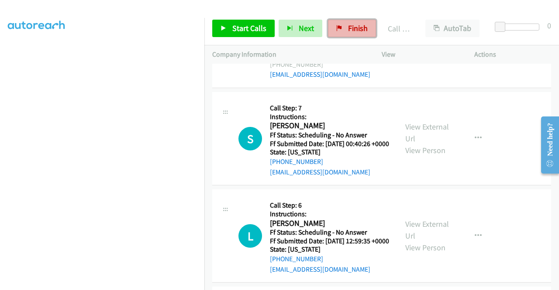
click at [348, 30] on span "Finish" at bounding box center [358, 28] width 20 height 10
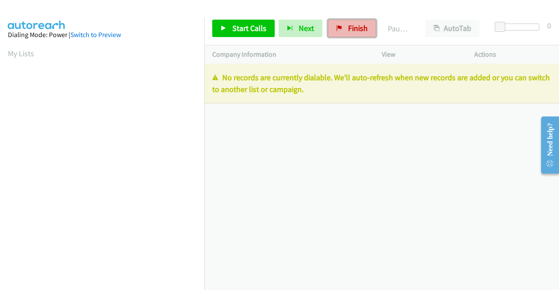
click at [339, 32] on link "Finish" at bounding box center [352, 28] width 48 height 17
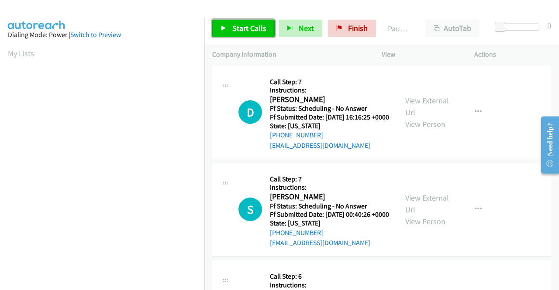
click at [241, 30] on span "Start Calls" at bounding box center [249, 28] width 34 height 10
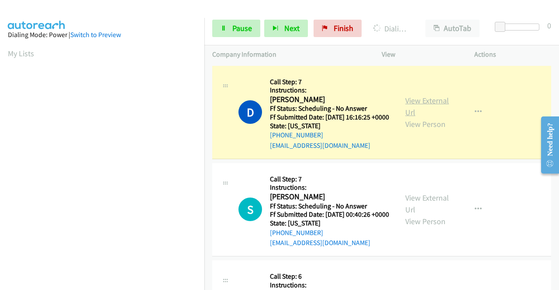
click at [407, 110] on link "View External Url" at bounding box center [427, 107] width 44 height 22
click at [0, 189] on aside "Dialing Mode: Power | Switch to Preview My Lists" at bounding box center [102, 259] width 204 height 483
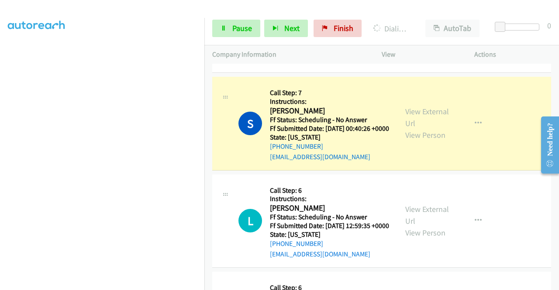
scroll to position [122, 0]
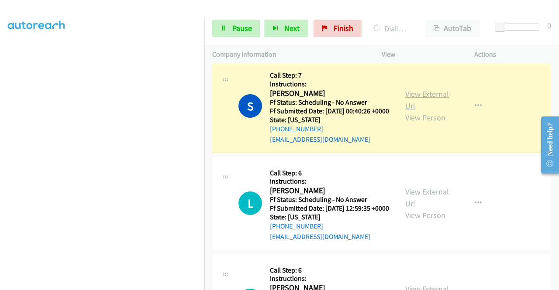
click at [442, 104] on link "View External Url" at bounding box center [427, 100] width 44 height 22
click at [119, 286] on aside "Dialing Mode: Power | Switch to Preview My Lists" at bounding box center [102, 66] width 204 height 483
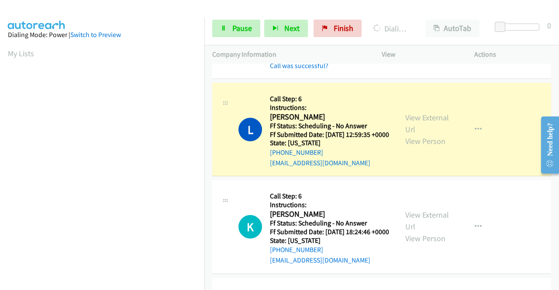
scroll to position [250, 0]
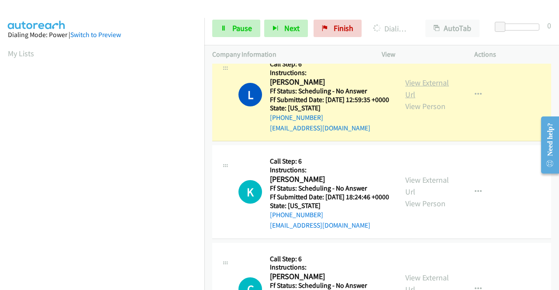
click at [405, 100] on link "View External Url" at bounding box center [427, 89] width 44 height 22
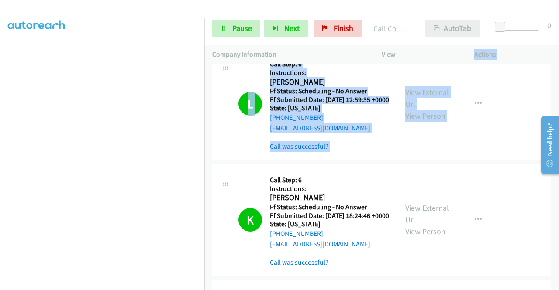
scroll to position [93, 0]
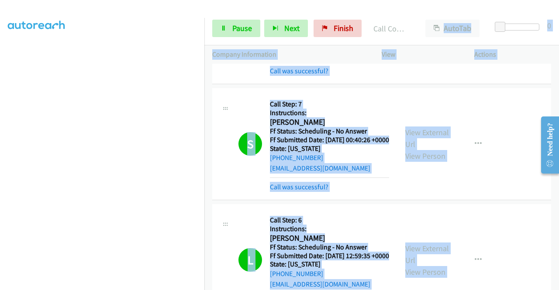
drag, startPoint x: 467, startPoint y: 113, endPoint x: 405, endPoint y: 62, distance: 80.1
click at [427, 0] on div "Start Calls Pause Next Finish Call Completed AutoTab AutoTab 0 Company Informat…" at bounding box center [279, 0] width 559 height 0
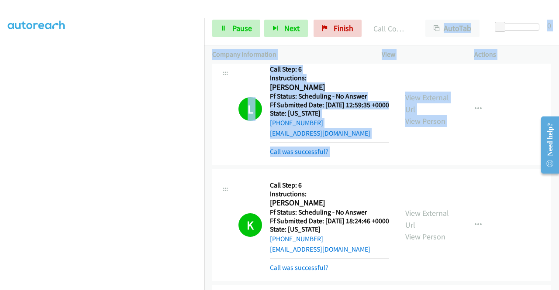
scroll to position [279, 0]
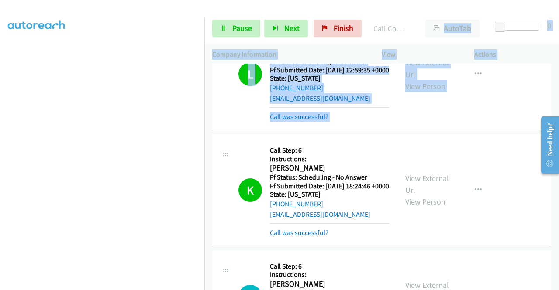
click at [432, 131] on div "L Callback Scheduled Call Step: 6 Instructions: [PERSON_NAME] America/New_York …" at bounding box center [381, 74] width 339 height 112
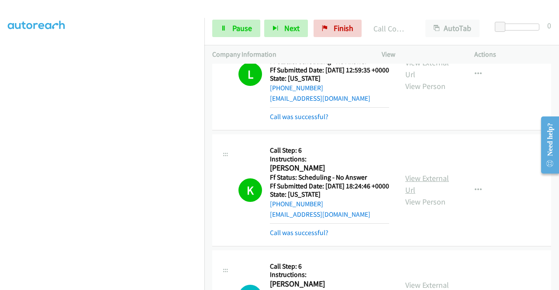
click at [420, 195] on link "View External Url" at bounding box center [427, 184] width 44 height 22
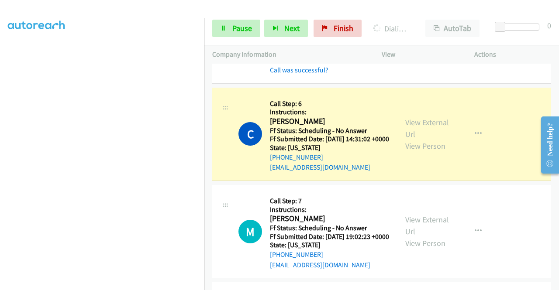
scroll to position [460, 0]
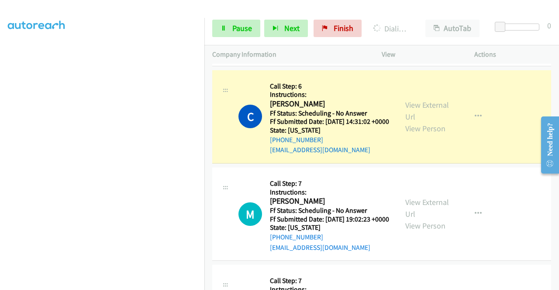
click at [406, 133] on div "View External Url View Person View External Url Email Schedule/Manage Callback …" at bounding box center [447, 116] width 100 height 77
click at [409, 122] on link "View External Url" at bounding box center [427, 111] width 44 height 22
click at [0, 163] on aside "Dialing Mode: Power | Switch to Preview My Lists" at bounding box center [102, 66] width 204 height 483
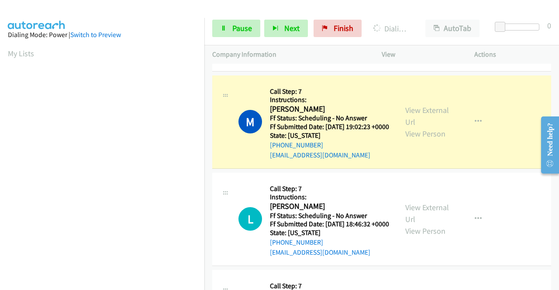
scroll to position [588, 0]
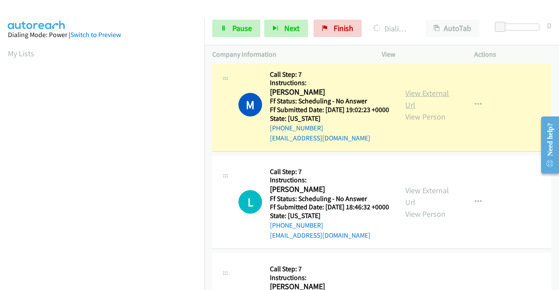
click at [429, 110] on link "View External Url" at bounding box center [427, 99] width 44 height 22
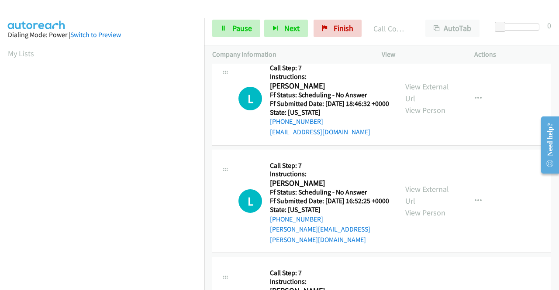
scroll to position [727, 0]
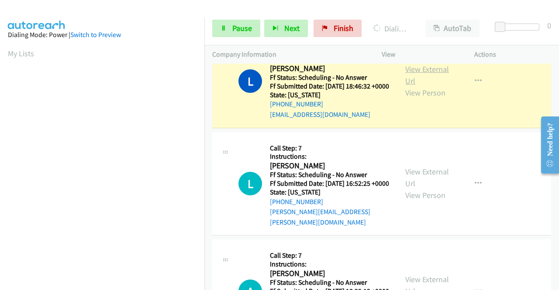
click at [413, 86] on link "View External Url" at bounding box center [427, 75] width 44 height 22
click at [243, 30] on span "Pause" at bounding box center [242, 28] width 20 height 10
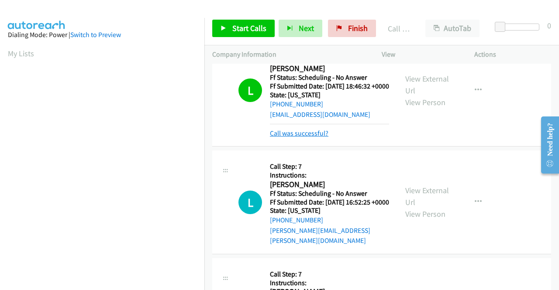
click at [308, 137] on link "Call was successful?" at bounding box center [299, 133] width 58 height 8
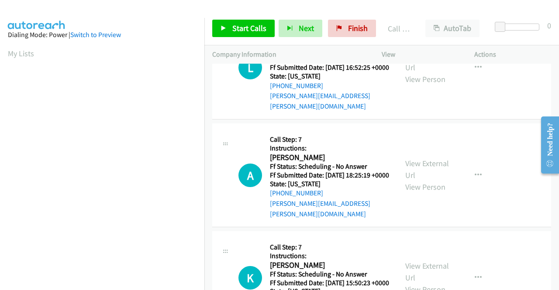
scroll to position [844, 0]
click at [238, 24] on span "Start Calls" at bounding box center [249, 28] width 34 height 10
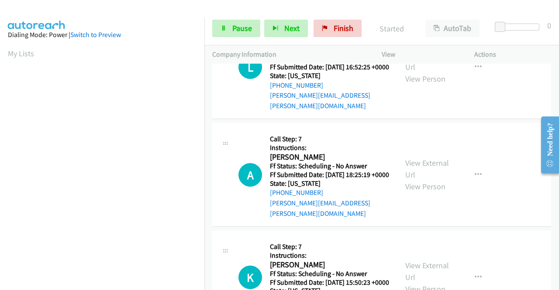
scroll to position [199, 0]
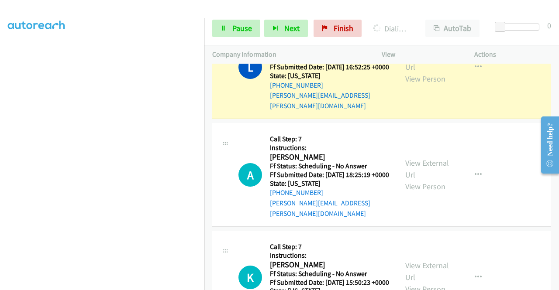
click at [0, 100] on aside "Dialing Mode: Power | Switch to Preview My Lists" at bounding box center [102, 66] width 204 height 483
click at [241, 31] on span "Pause" at bounding box center [242, 28] width 20 height 10
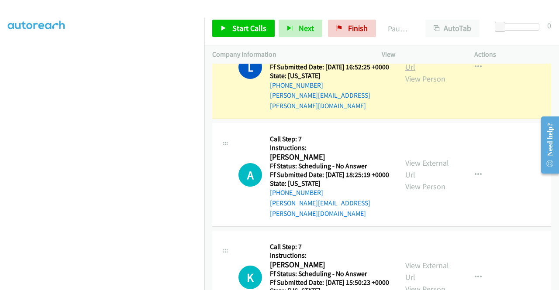
click at [430, 72] on link "View External Url" at bounding box center [427, 61] width 44 height 22
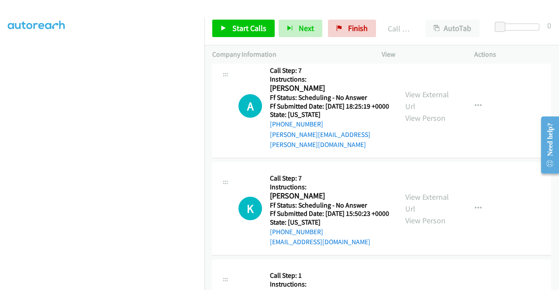
scroll to position [978, 0]
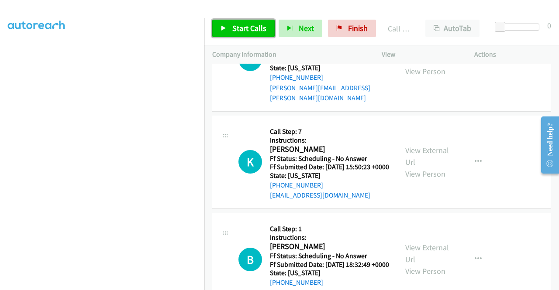
click at [260, 22] on link "Start Calls" at bounding box center [243, 28] width 62 height 17
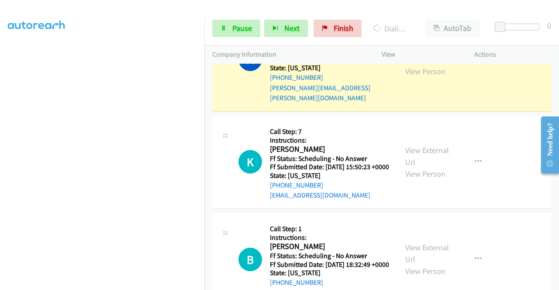
click at [411, 65] on link "View External Url" at bounding box center [427, 54] width 44 height 22
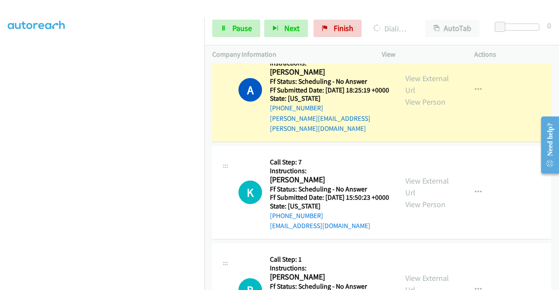
scroll to position [947, 0]
click at [0, 134] on aside "Dialing Mode: Power | Switch to Preview My Lists" at bounding box center [102, 66] width 204 height 483
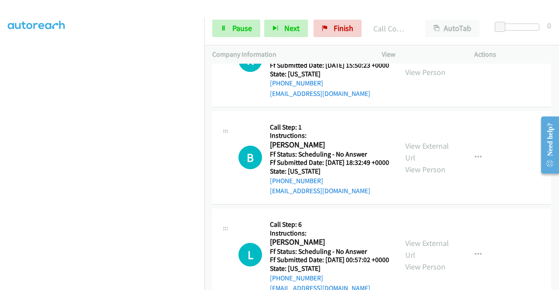
scroll to position [1104, 0]
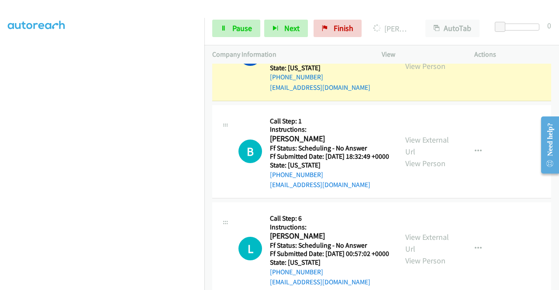
click at [423, 59] on link "View External Url" at bounding box center [427, 49] width 44 height 22
drag, startPoint x: 205, startPoint y: 87, endPoint x: 203, endPoint y: 80, distance: 7.7
click at [203, 41] on main "Start Calls Pause Next Finish [PERSON_NAME] AutoTab AutoTab 0 Company Informati…" at bounding box center [279, 20] width 559 height 41
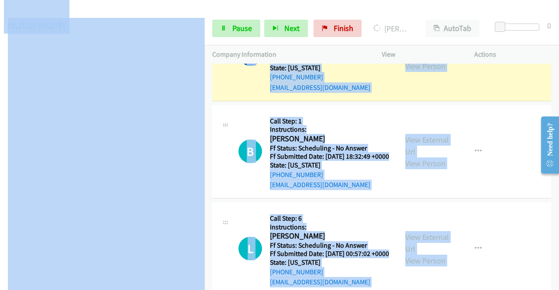
scroll to position [0, 7]
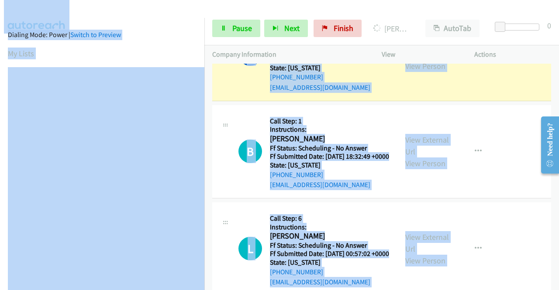
click at [177, 53] on section "My Lists" at bounding box center [102, 54] width 189 height 12
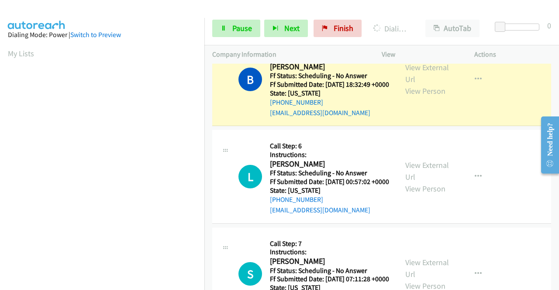
scroll to position [1209, 0]
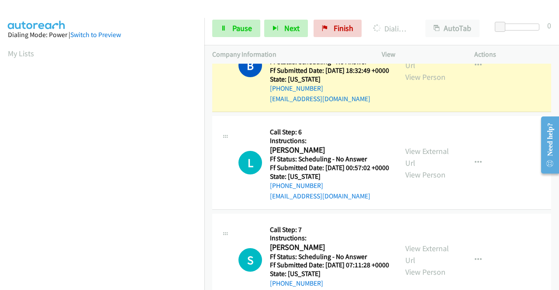
click at [432, 83] on div "View External Url View Person" at bounding box center [427, 65] width 45 height 35
click at [422, 70] on link "View External Url" at bounding box center [427, 59] width 44 height 22
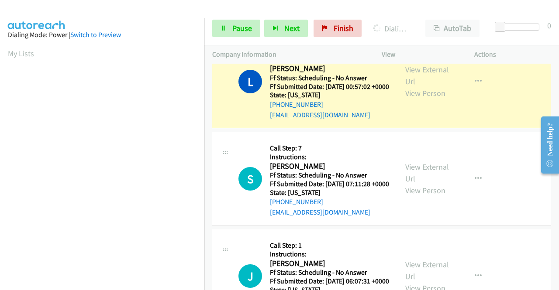
scroll to position [1314, 0]
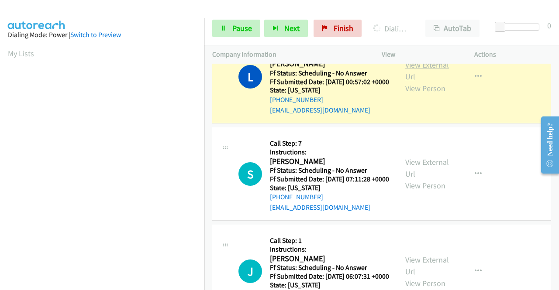
click at [430, 82] on link "View External Url" at bounding box center [427, 71] width 44 height 22
click at [204, 227] on nav "Dialing Mode: Power | Switch to Preview My Lists" at bounding box center [102, 163] width 205 height 290
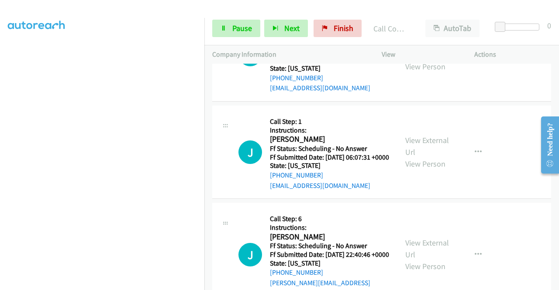
scroll to position [1454, 0]
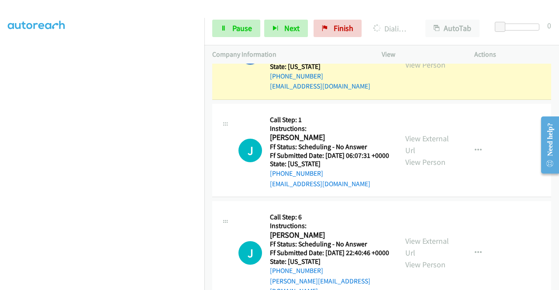
click at [442, 58] on link "View External Url" at bounding box center [427, 47] width 44 height 22
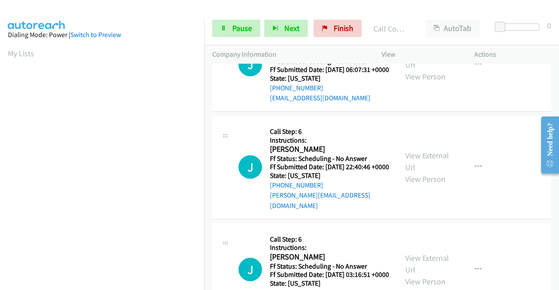
scroll to position [1576, 0]
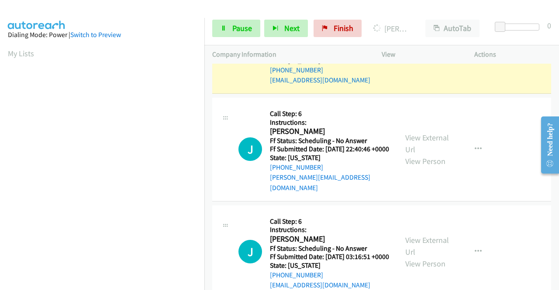
click at [409, 52] on link "View External Url" at bounding box center [427, 41] width 44 height 22
click at [208, 203] on td "J Callback Scheduled Call Step: 6 Instructions: [PERSON_NAME] America/[GEOGRAPH…" at bounding box center [381, 150] width 354 height 108
click at [179, 284] on section at bounding box center [102, 83] width 189 height 418
click at [204, 96] on td "J Callback Scheduled Call Step: 1 Instructions: [PERSON_NAME] [GEOGRAPHIC_DATA]…" at bounding box center [381, 46] width 354 height 97
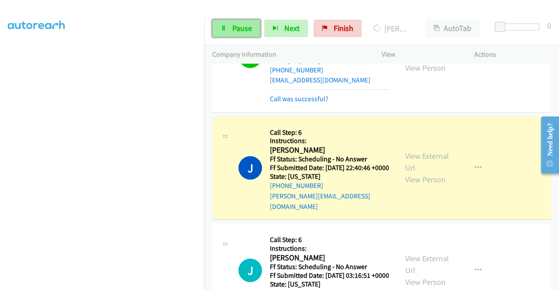
click at [237, 27] on span "Pause" at bounding box center [242, 28] width 20 height 10
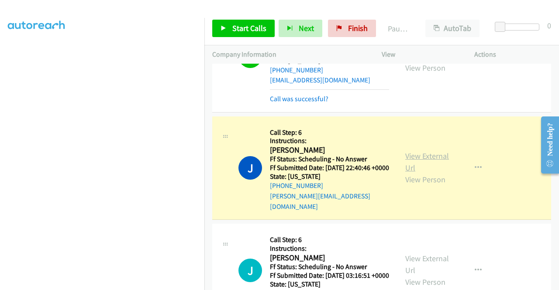
click at [439, 173] on link "View External Url" at bounding box center [427, 162] width 44 height 22
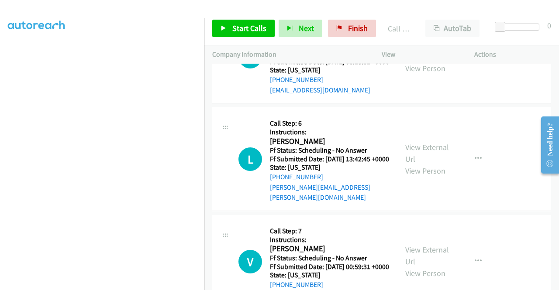
scroll to position [1826, 0]
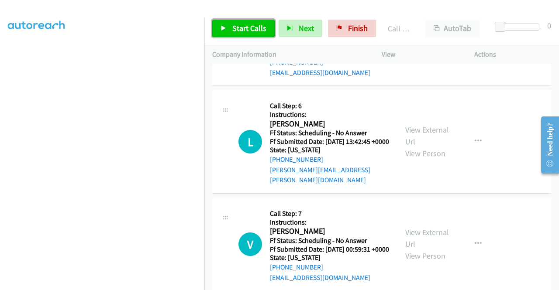
click at [251, 30] on span "Start Calls" at bounding box center [249, 28] width 34 height 10
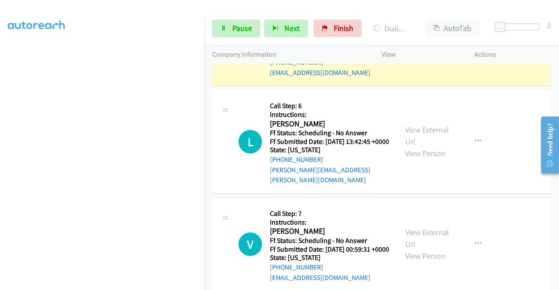
click at [405, 44] on link "View External Url" at bounding box center [427, 33] width 44 height 22
click at [204, 208] on nav "Dialing Mode: Power | Switch to Preview My Lists" at bounding box center [102, 163] width 205 height 290
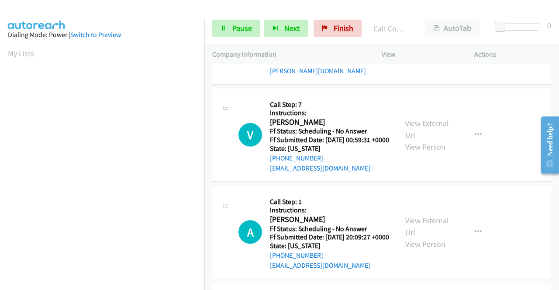
scroll to position [1971, 0]
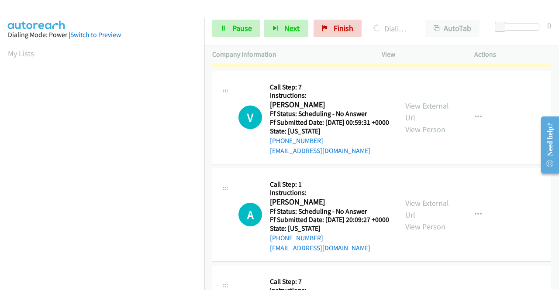
click at [409, 20] on link "View External Url" at bounding box center [427, 9] width 44 height 22
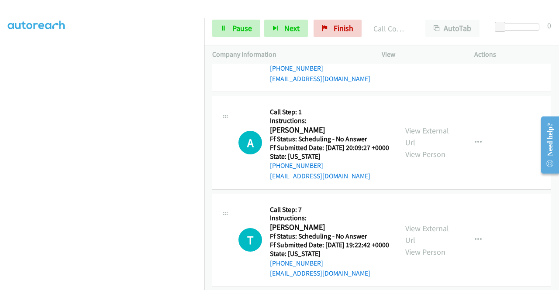
scroll to position [2070, 0]
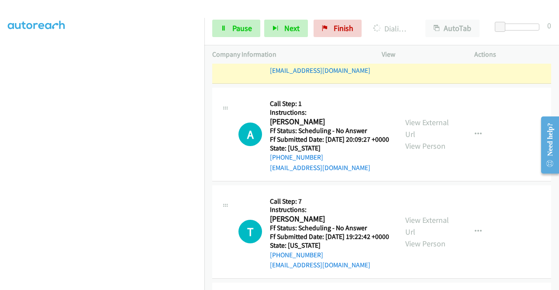
click at [418, 42] on link "View External Url" at bounding box center [427, 31] width 44 height 22
click at [205, 183] on td "A Callback Scheduled Call Step: 1 Instructions: [PERSON_NAME] America/Los_Angel…" at bounding box center [381, 134] width 354 height 97
click at [205, 86] on td "V Callback Scheduled Call Step: 7 Instructions: [PERSON_NAME] America/[GEOGRAPH…" at bounding box center [381, 37] width 354 height 97
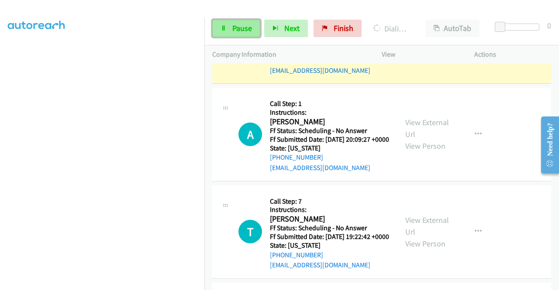
click at [241, 24] on span "Pause" at bounding box center [242, 28] width 20 height 10
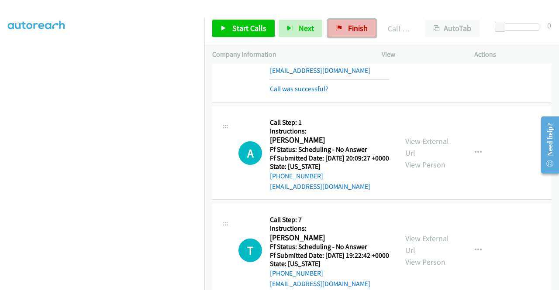
click at [352, 30] on span "Finish" at bounding box center [358, 28] width 20 height 10
